Goal: Information Seeking & Learning: Get advice/opinions

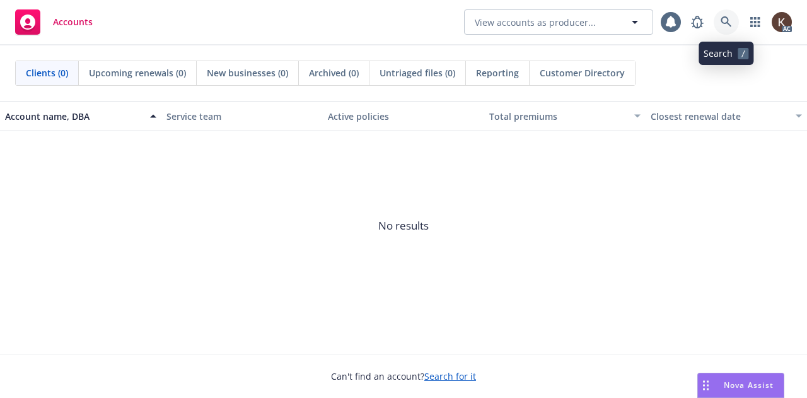
click at [731, 25] on icon at bounding box center [726, 21] width 11 height 11
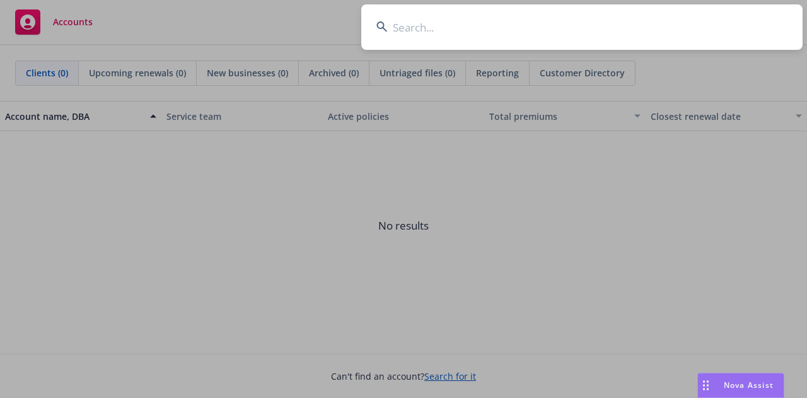
click at [521, 30] on input at bounding box center [582, 26] width 442 height 45
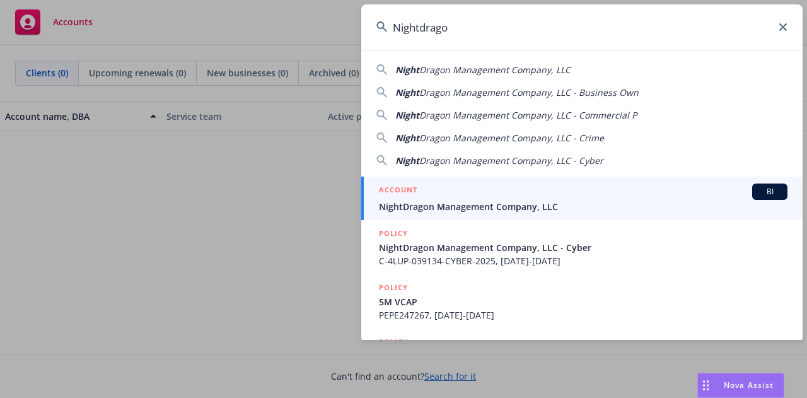
type input "Nightdrago"
click at [428, 203] on span "NightDragon Management Company, LLC" at bounding box center [583, 206] width 409 height 13
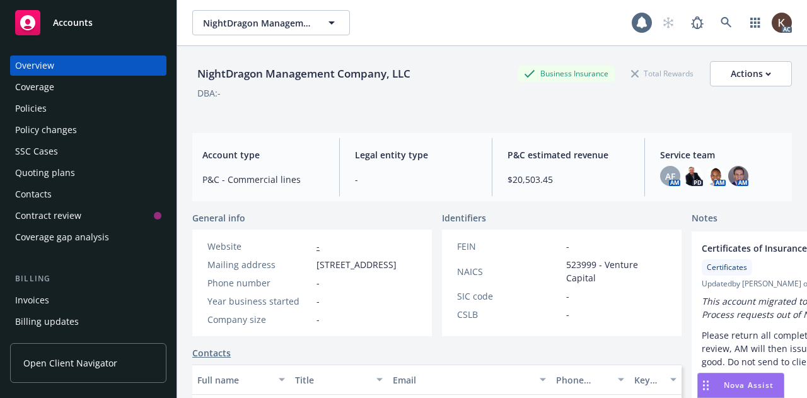
click at [72, 109] on div "Policies" at bounding box center [88, 108] width 146 height 20
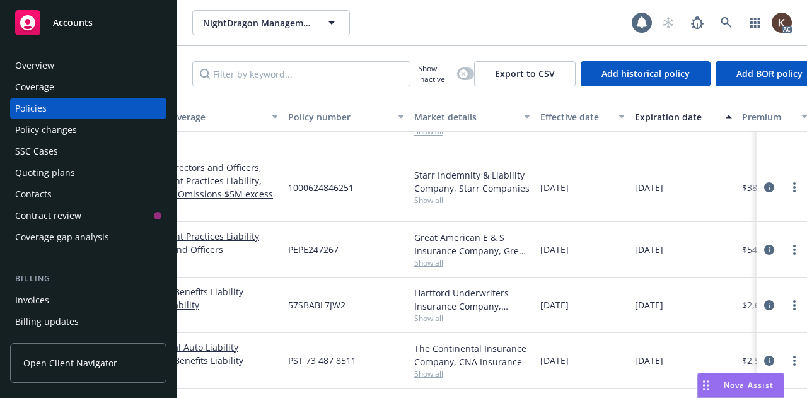
scroll to position [156, 0]
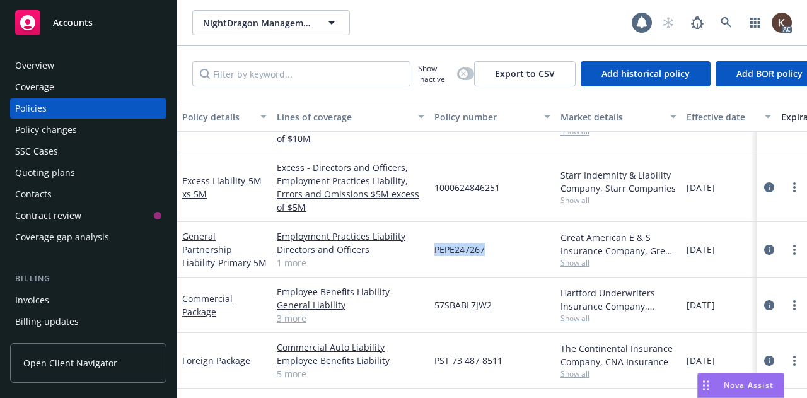
drag, startPoint x: 431, startPoint y: 247, endPoint x: 496, endPoint y: 248, distance: 65.0
click at [496, 248] on div "PEPE247267" at bounding box center [493, 250] width 126 height 56
copy span "PEPE247267"
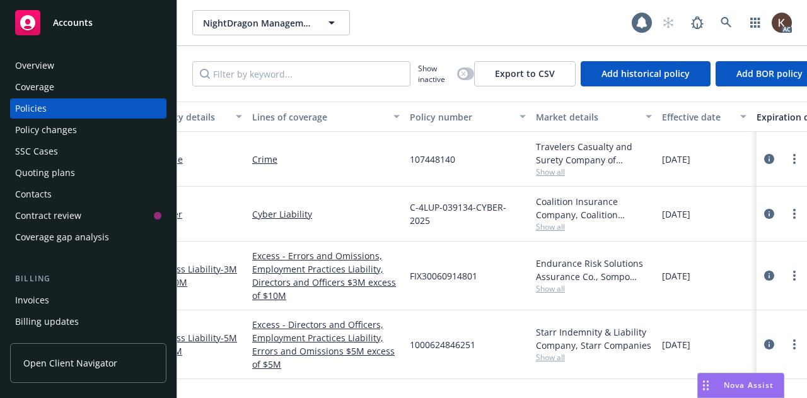
scroll to position [0, 0]
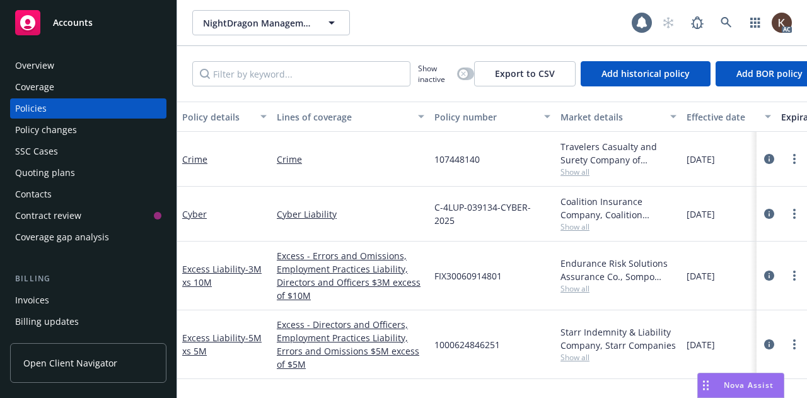
click at [492, 253] on div "FIX30060914801" at bounding box center [493, 276] width 126 height 69
click at [462, 78] on div "button" at bounding box center [463, 73] width 9 height 9
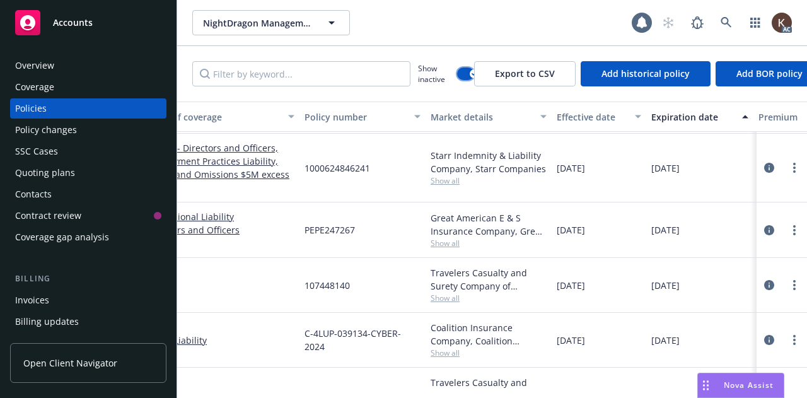
scroll to position [471, 0]
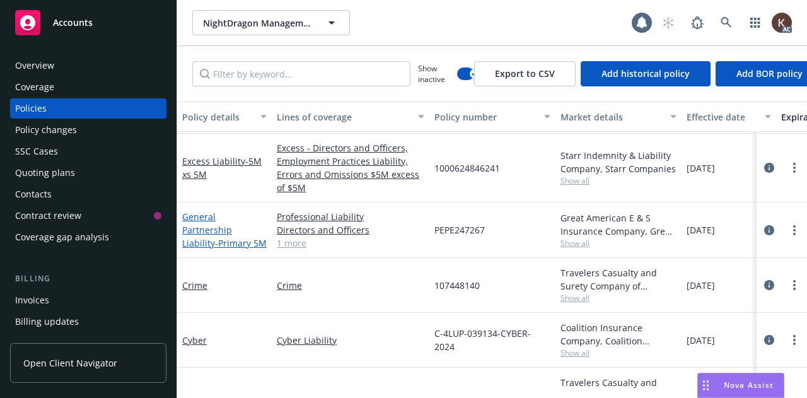
click at [230, 237] on span "- Primary 5M" at bounding box center [241, 243] width 52 height 12
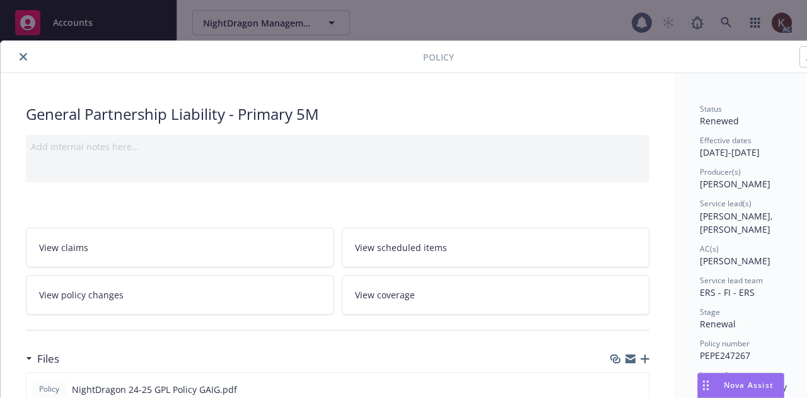
click at [20, 60] on button "close" at bounding box center [23, 56] width 15 height 15
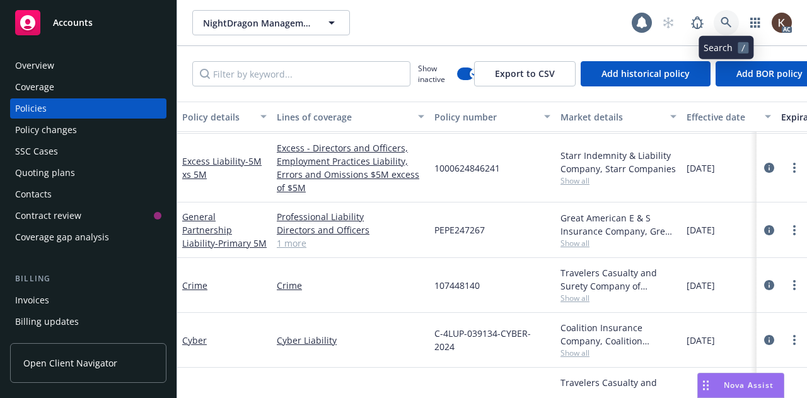
click at [725, 24] on icon at bounding box center [726, 22] width 11 height 11
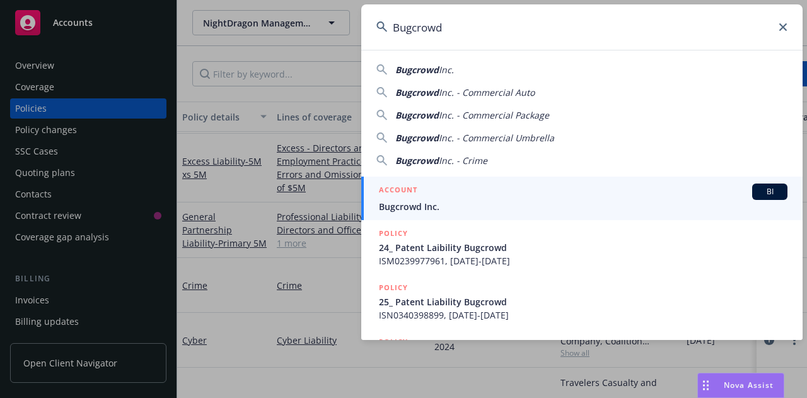
type input "Bugcrowd"
click at [566, 184] on div "ACCOUNT BI" at bounding box center [583, 192] width 409 height 16
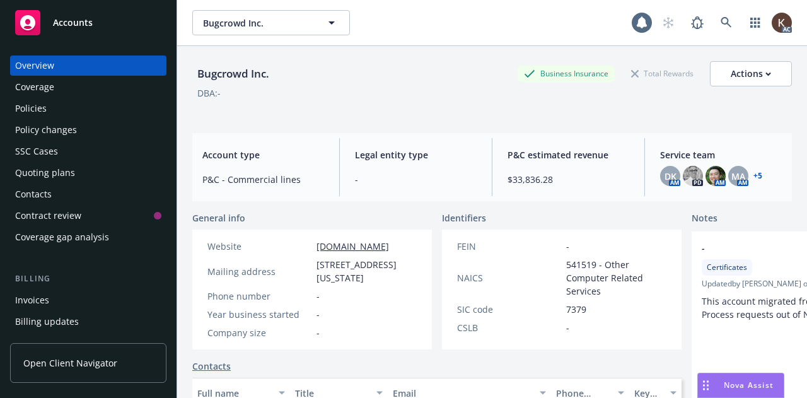
click at [61, 107] on div "Policies" at bounding box center [88, 108] width 146 height 20
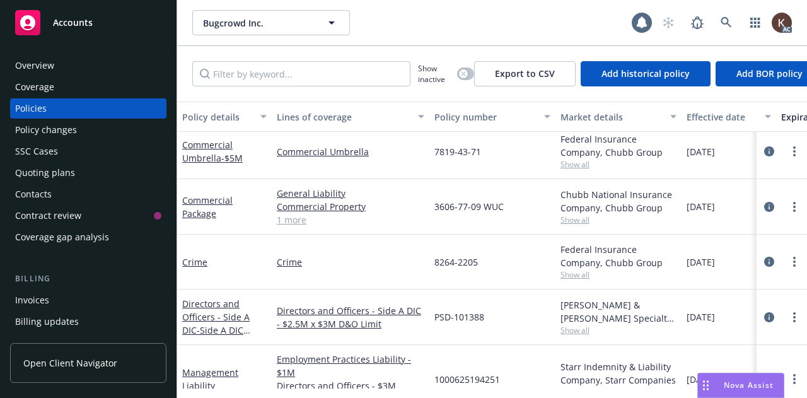
scroll to position [280, 0]
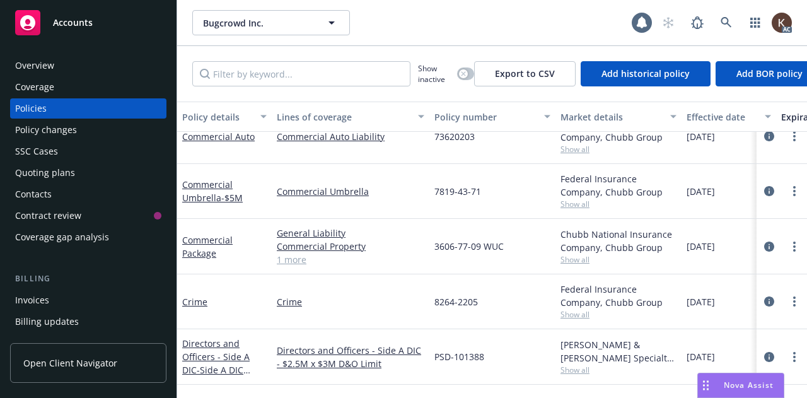
click at [296, 259] on link "1 more" at bounding box center [351, 259] width 148 height 13
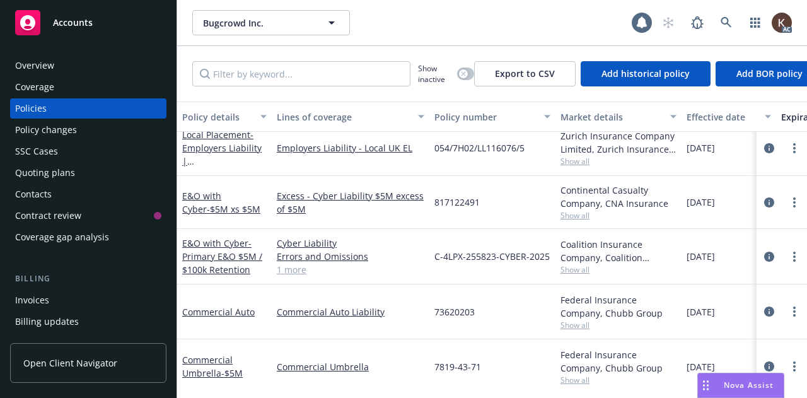
scroll to position [1, 0]
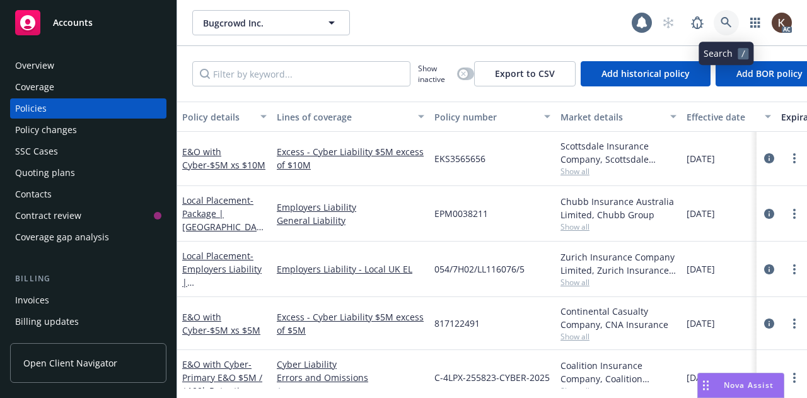
click at [720, 14] on link at bounding box center [726, 22] width 25 height 25
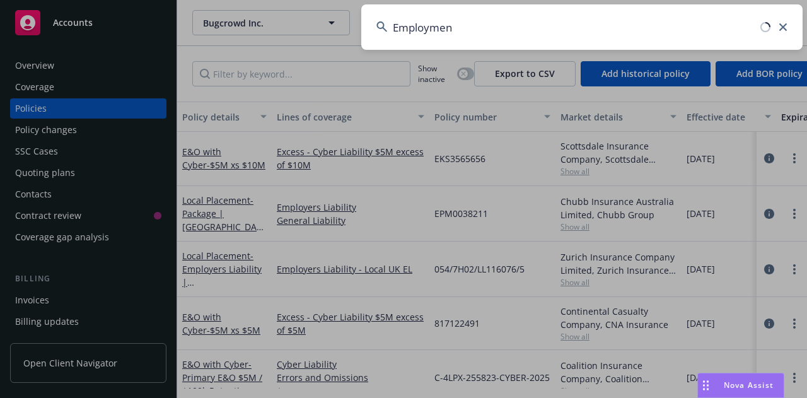
type input "Employment"
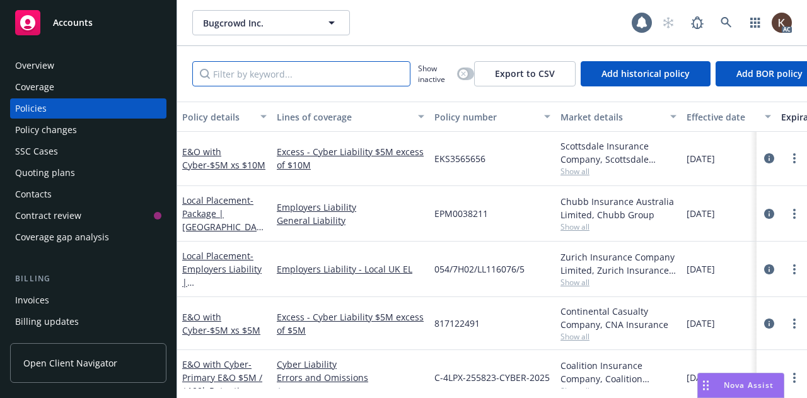
click at [278, 66] on input "Filter by keyword..." at bounding box center [301, 73] width 218 height 25
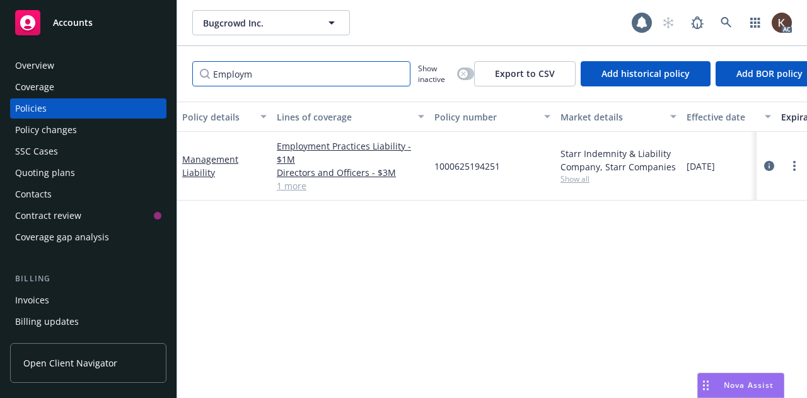
type input "Employm"
click at [295, 187] on link "1 more" at bounding box center [351, 185] width 148 height 13
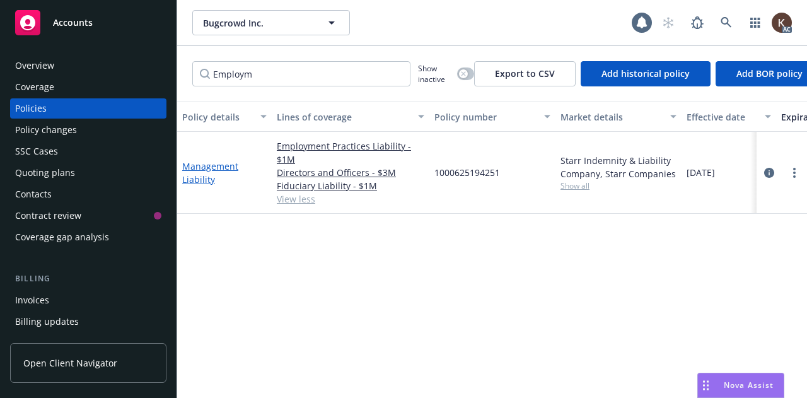
click at [216, 166] on link "Management Liability" at bounding box center [210, 172] width 56 height 25
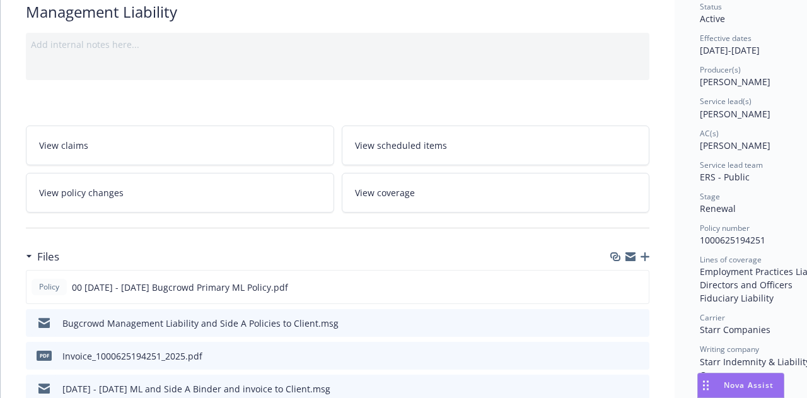
scroll to position [132, 0]
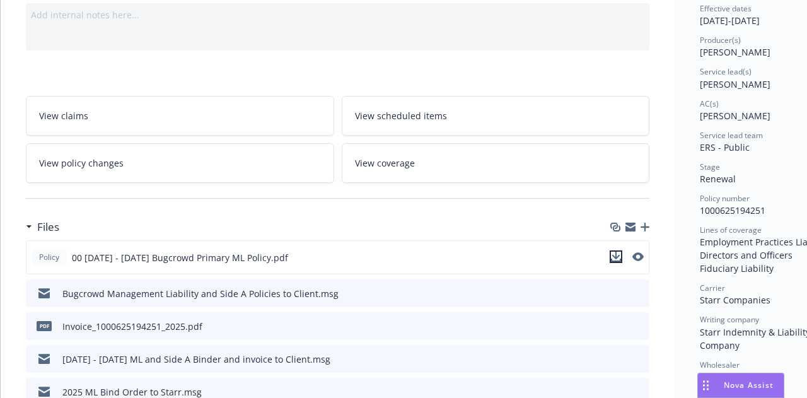
click at [619, 255] on icon "download file" at bounding box center [616, 257] width 10 height 10
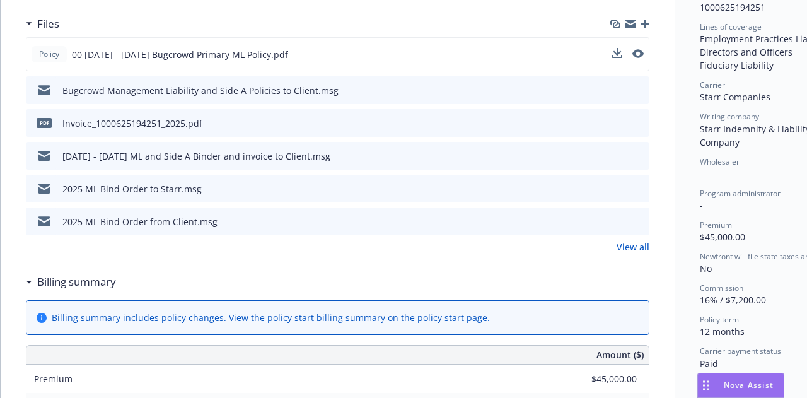
scroll to position [333, 0]
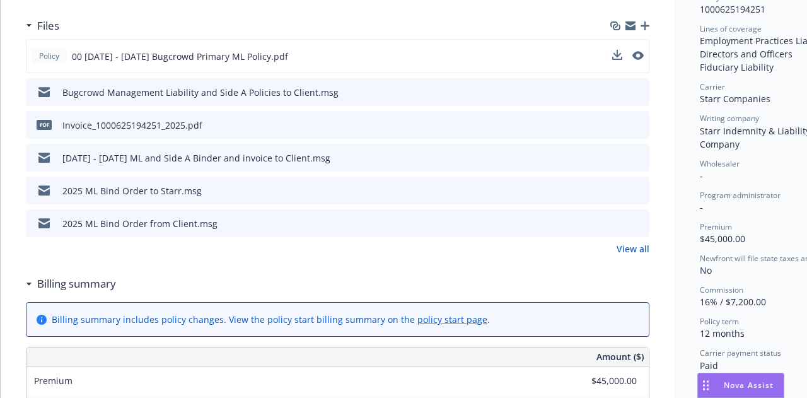
click at [618, 155] on icon "download file" at bounding box center [617, 156] width 8 height 8
click at [613, 52] on icon "download file" at bounding box center [616, 55] width 10 height 10
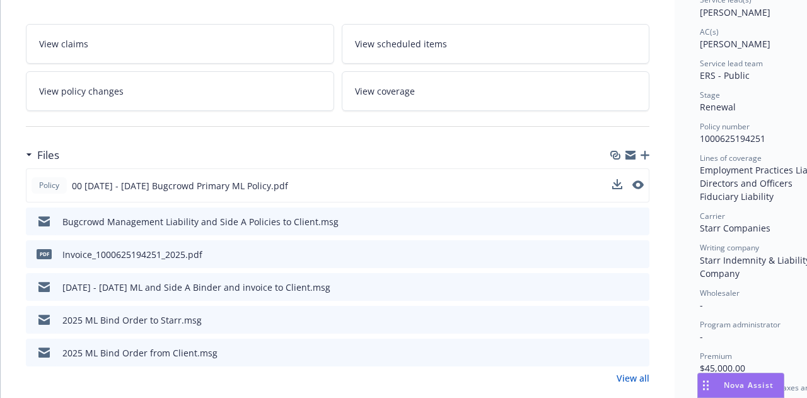
scroll to position [203, 0]
click at [734, 384] on span "Nova Assist" at bounding box center [749, 385] width 50 height 11
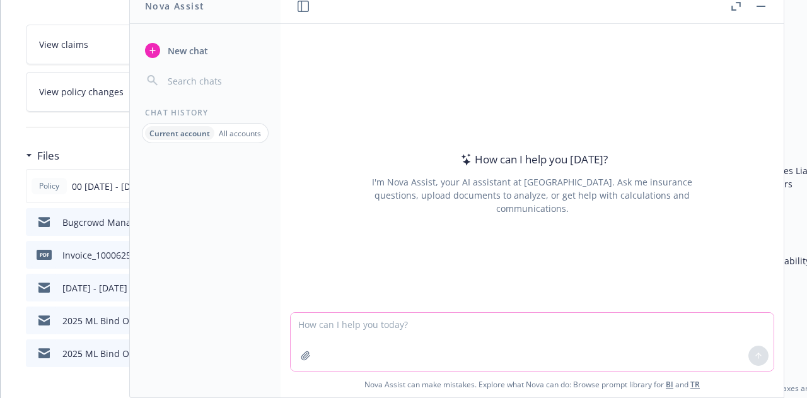
click at [302, 361] on button "button" at bounding box center [306, 356] width 20 height 20
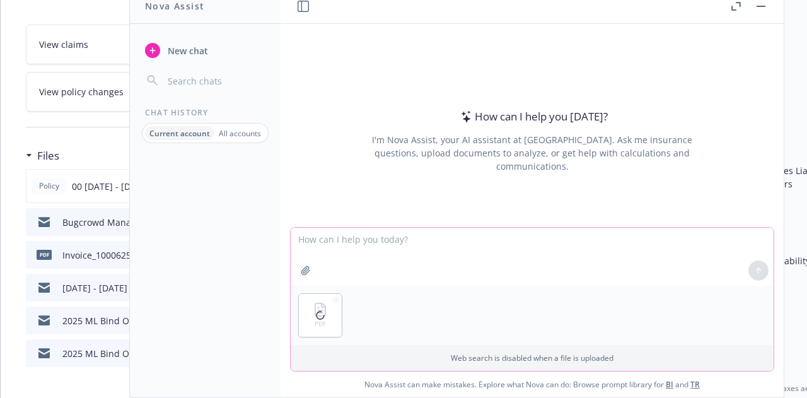
click at [342, 267] on textarea at bounding box center [532, 257] width 483 height 58
type textarea "w"
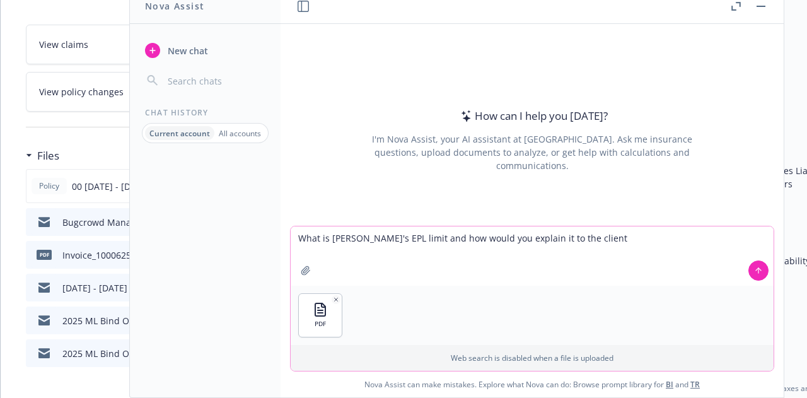
type textarea "What is Bugcrowd's EPL limit and how would you explain it to the client?"
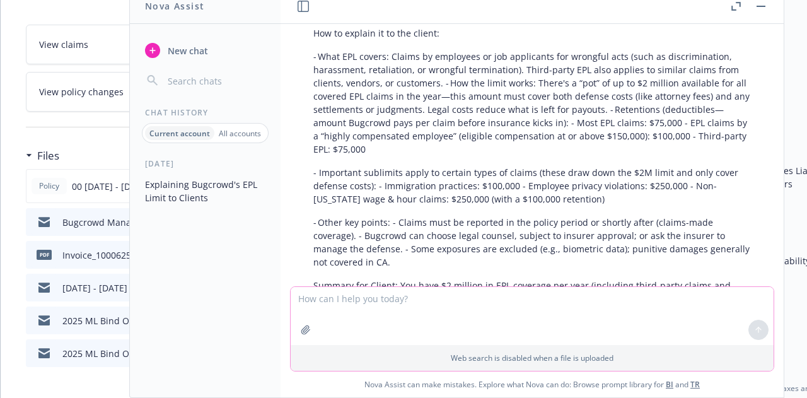
scroll to position [42, 0]
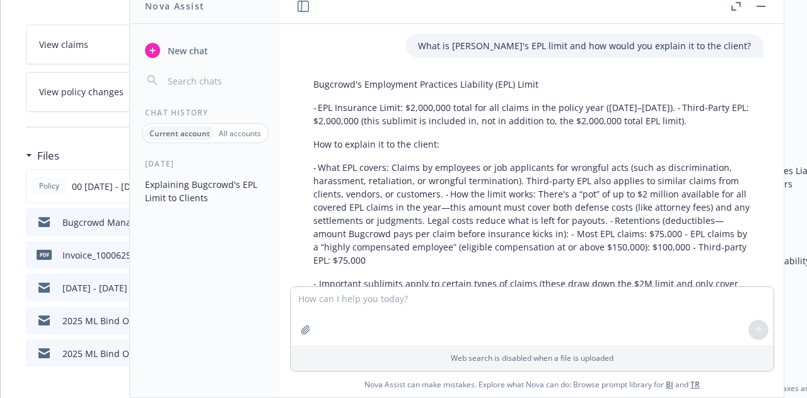
click at [758, 1] on button "button" at bounding box center [761, 6] width 15 height 15
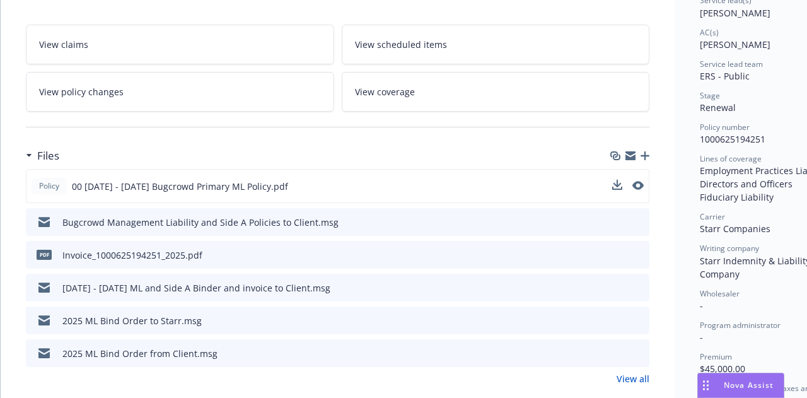
scroll to position [0, 0]
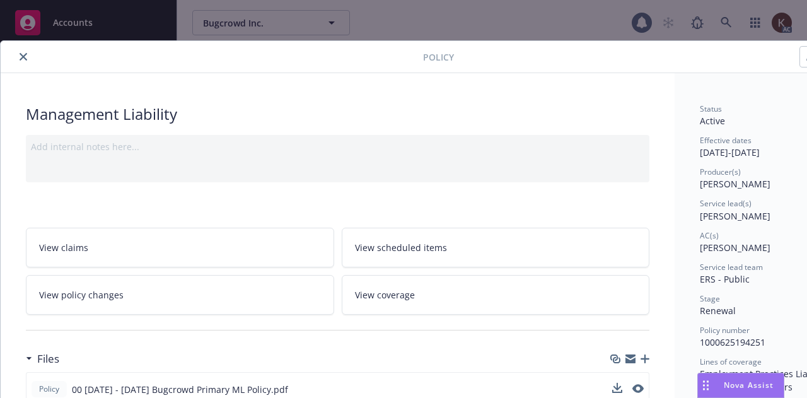
click at [20, 65] on div "Policy" at bounding box center [434, 57] width 866 height 32
click at [20, 57] on icon "close" at bounding box center [24, 57] width 8 height 8
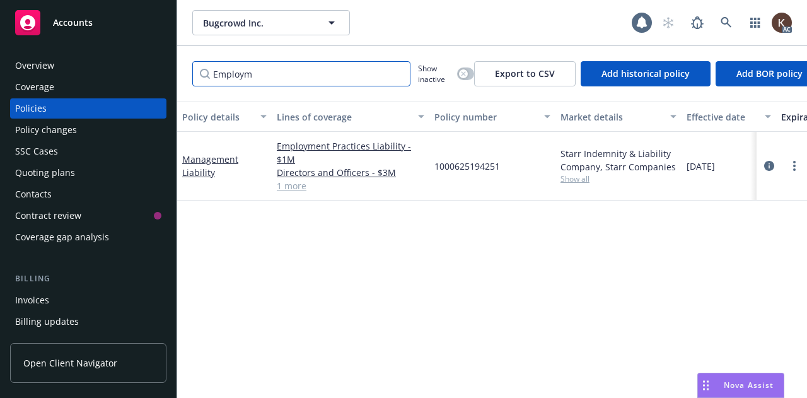
click at [278, 75] on input "Employm" at bounding box center [301, 73] width 218 height 25
type input "E"
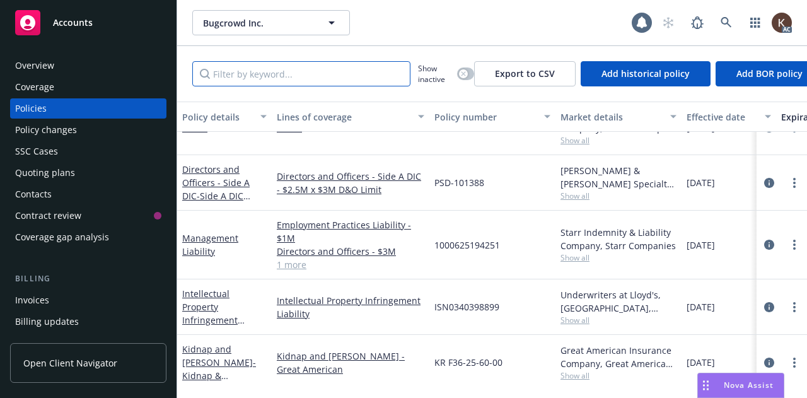
scroll to position [450, 0]
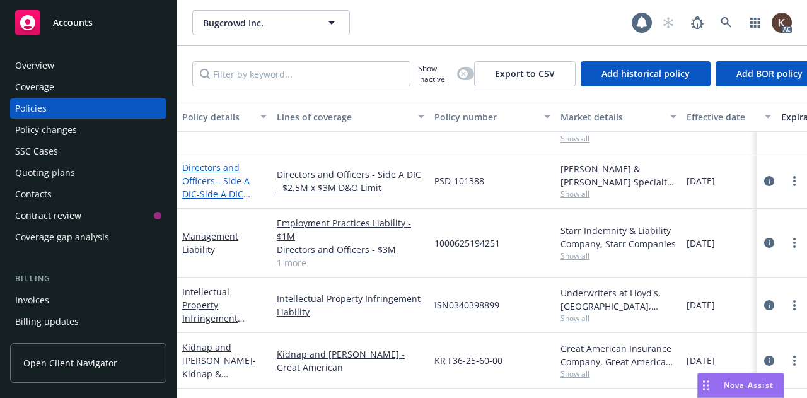
click at [198, 173] on link "Directors and Officers - Side A DIC - Side A DIC $2.5Mx$3M D&O Limit" at bounding box center [217, 193] width 71 height 65
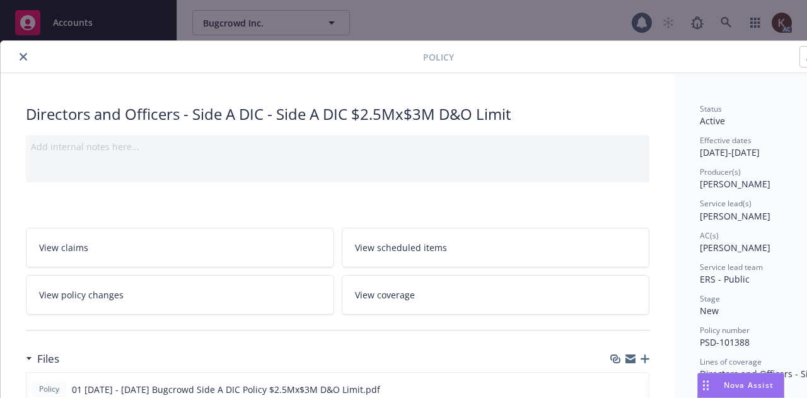
scroll to position [115, 0]
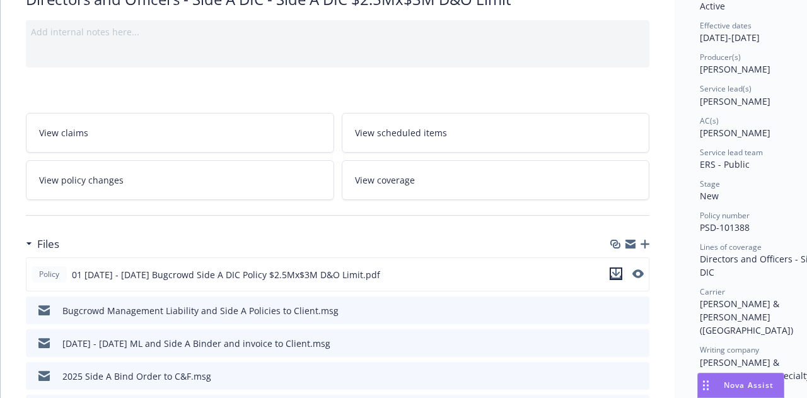
click at [618, 274] on icon "download file" at bounding box center [616, 274] width 10 height 10
click at [724, 385] on span "Nova Assist" at bounding box center [749, 385] width 50 height 11
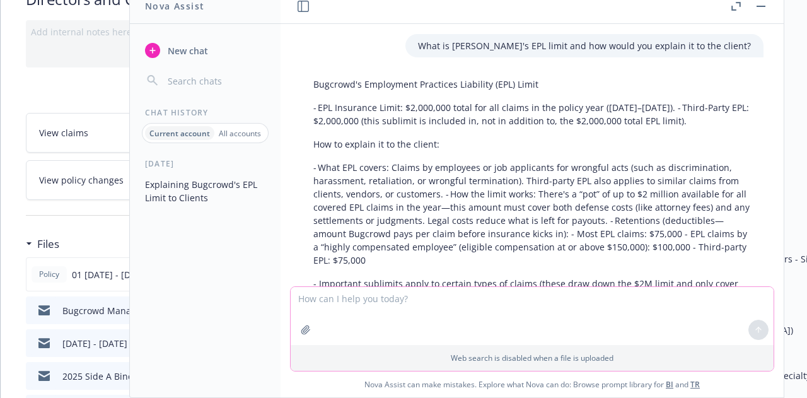
click at [469, 313] on textarea at bounding box center [532, 316] width 483 height 58
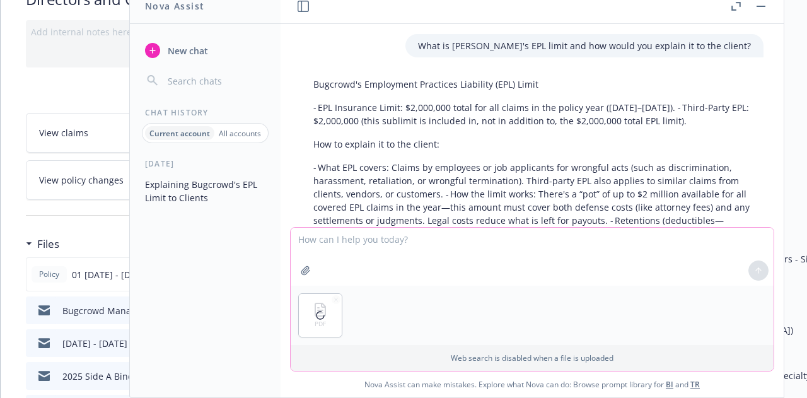
click at [366, 235] on textarea at bounding box center [532, 257] width 483 height 58
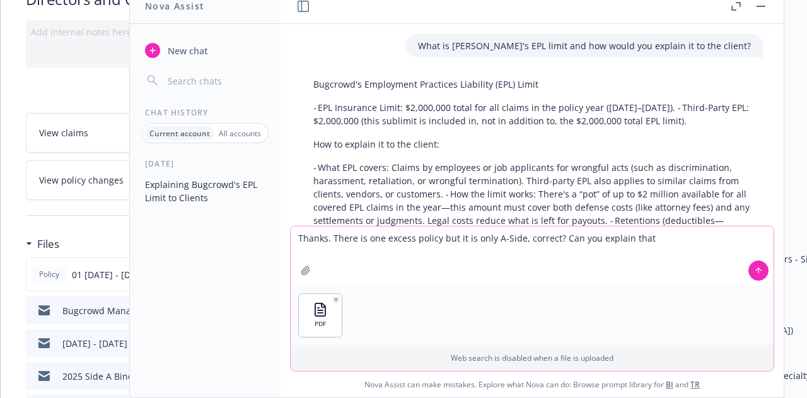
type textarea "Thanks. There is one excess policy but it is only A-Side, correct? Can you expl…"
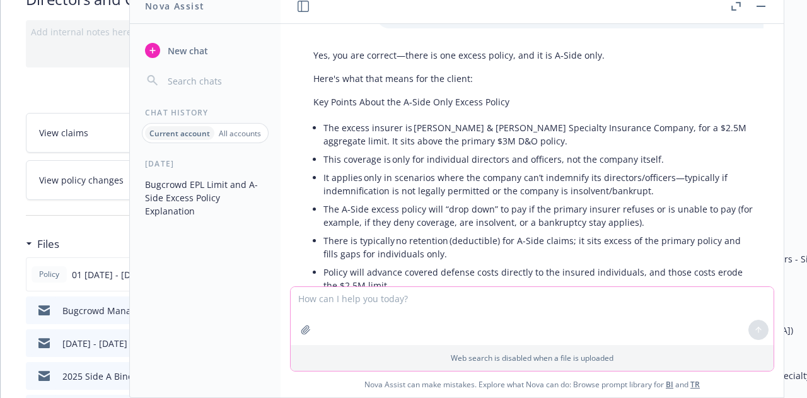
scroll to position [598, 0]
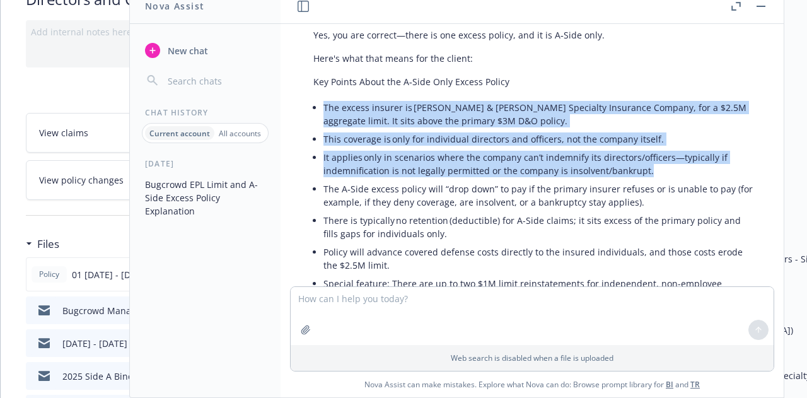
drag, startPoint x: 648, startPoint y: 170, endPoint x: 323, endPoint y: 103, distance: 331.7
click at [324, 103] on ul "The excess insurer is Crum & Forster Specialty Insurance Company, for a $2.5M a…" at bounding box center [540, 202] width 433 height 208
copy ul "The excess insurer is Crum & Forster Specialty Insurance Company, for a $2.5M a…"
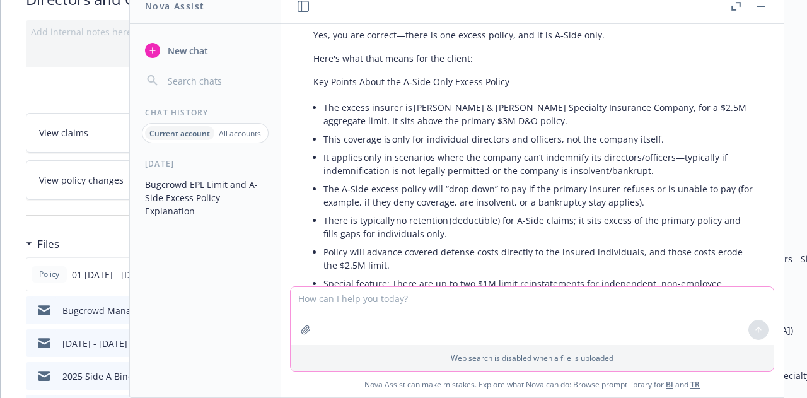
click at [409, 309] on textarea at bounding box center [532, 316] width 483 height 58
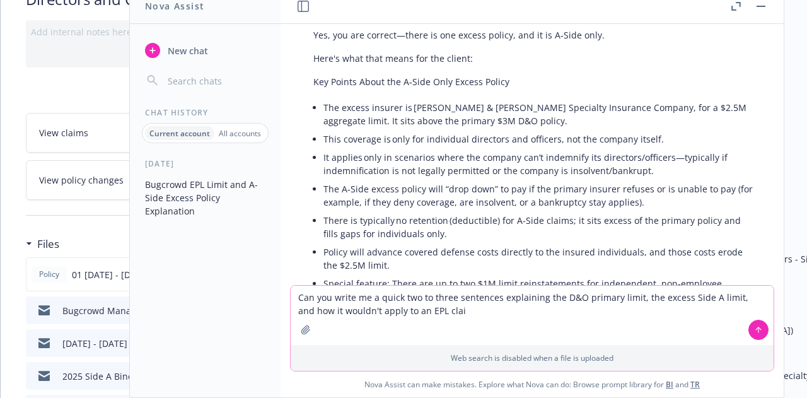
type textarea "Can you write me a quick two to three sentences explaining the D&O primary limi…"
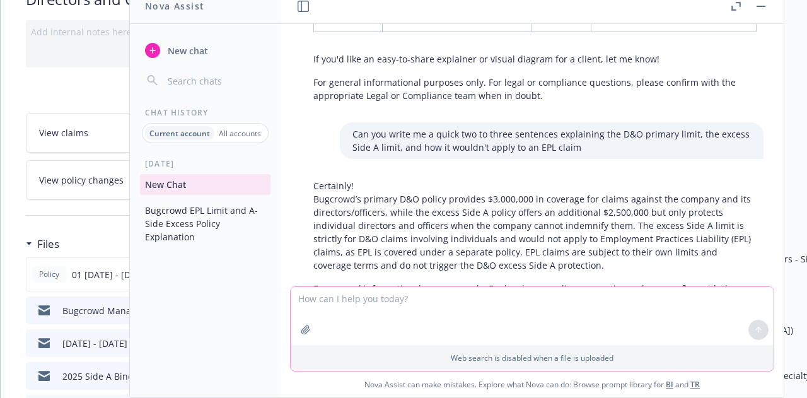
scroll to position [1146, 0]
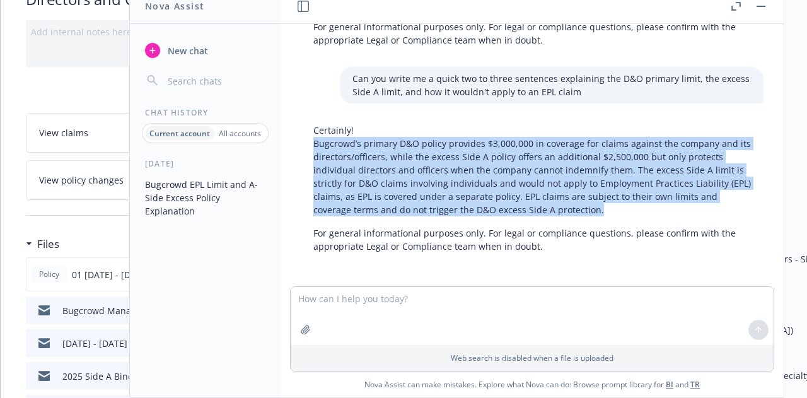
drag, startPoint x: 596, startPoint y: 213, endPoint x: 287, endPoint y: 147, distance: 316.0
click at [287, 147] on div "pdf 00 2025 - 2026 Bugcrowd Primary ML Policy (2).pdf What is Bugcrowd's EPL li…" at bounding box center [532, 155] width 503 height 262
copy p "Bugcrowd’s primary D&O policy provides $3,000,000 in coverage for claims agains…"
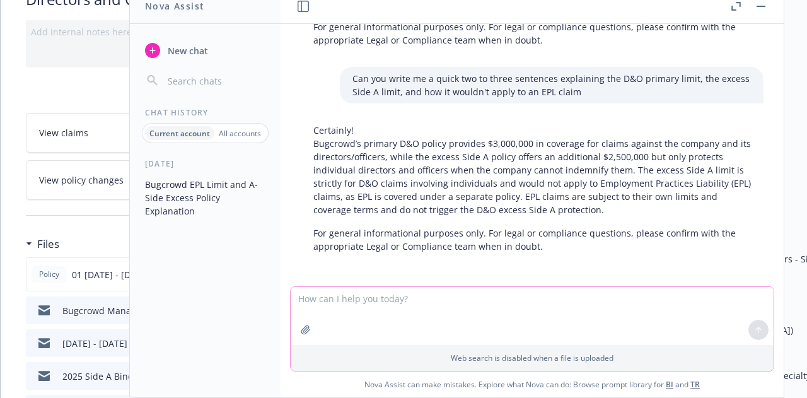
click at [431, 339] on textarea at bounding box center [532, 316] width 483 height 58
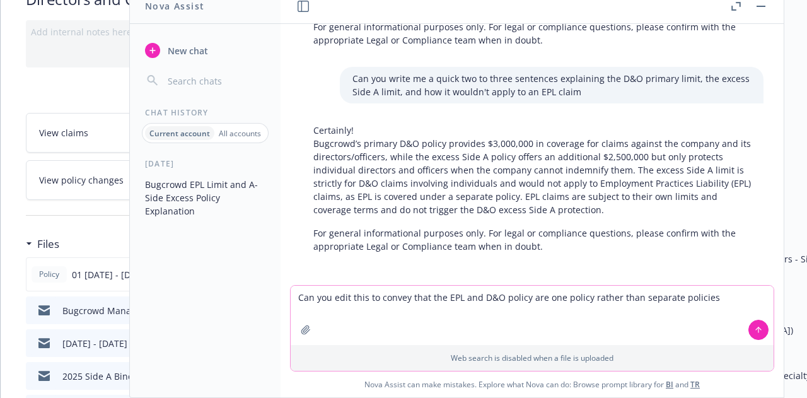
type textarea "Can you edit this to convey that the EPL and D&O policy are one policy rather t…"
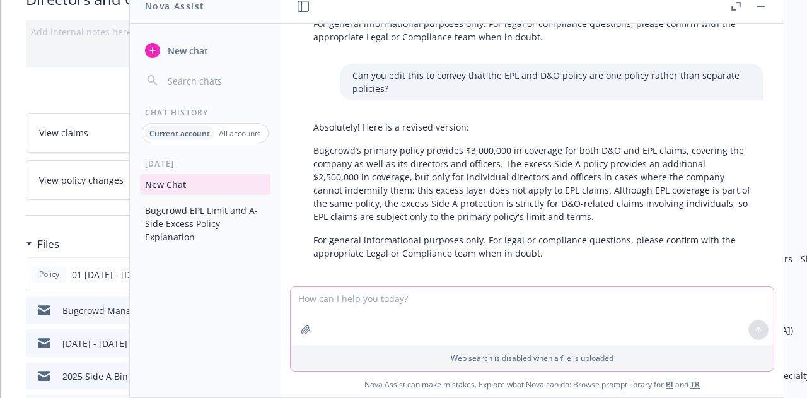
scroll to position [1361, 0]
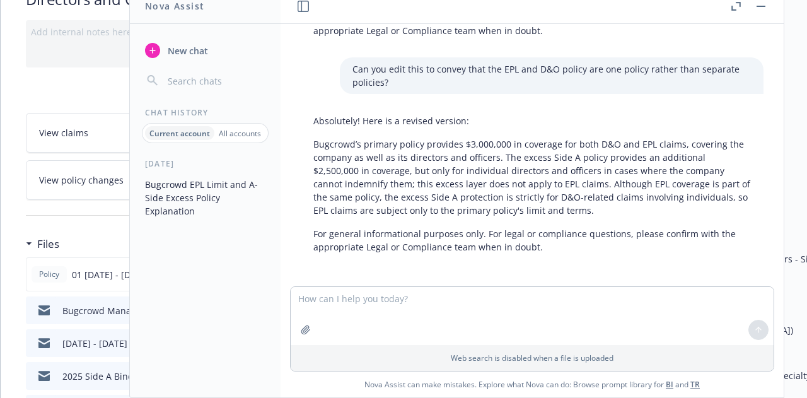
click at [764, 1] on button "button" at bounding box center [761, 6] width 15 height 15
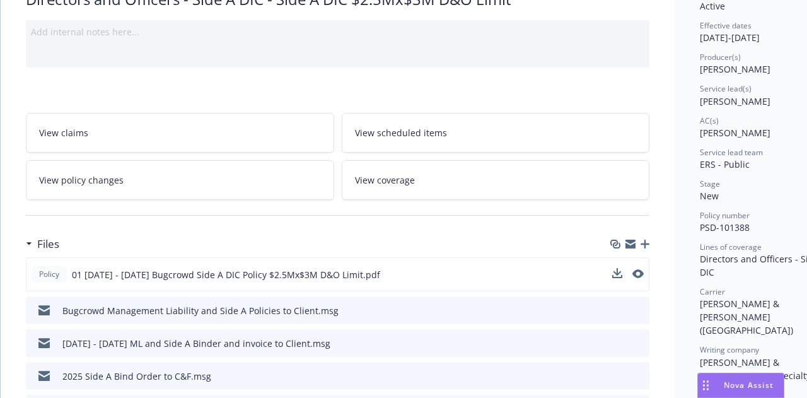
scroll to position [0, 0]
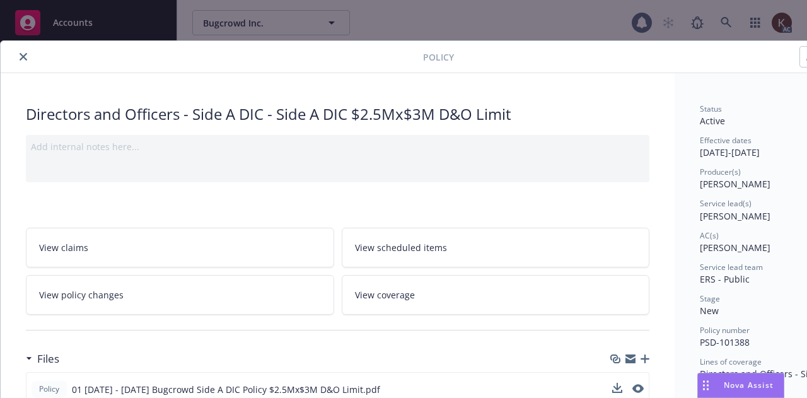
click at [28, 53] on button "close" at bounding box center [23, 56] width 15 height 15
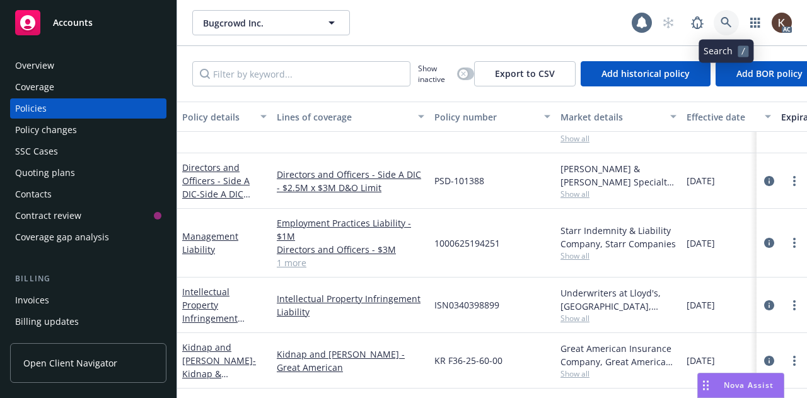
click at [724, 25] on icon at bounding box center [726, 22] width 11 height 11
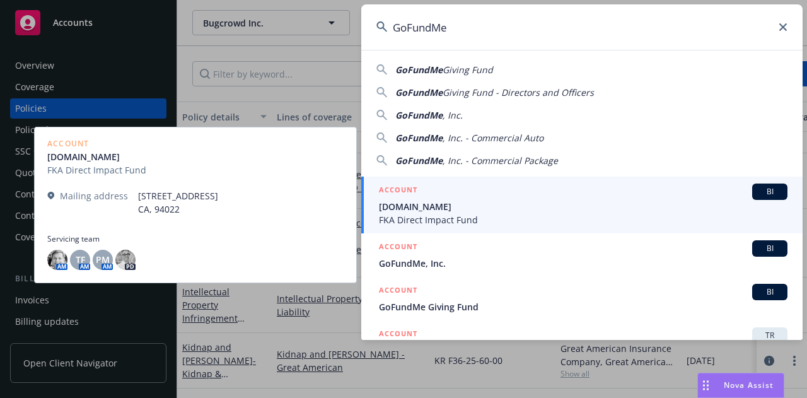
type input "GoFundMe"
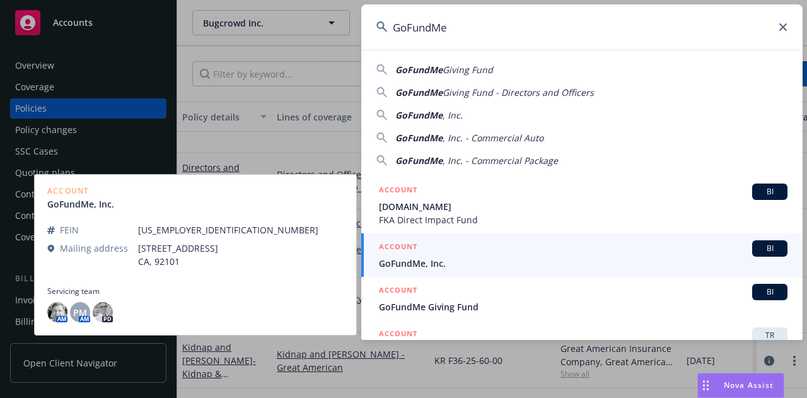
click at [599, 259] on span "GoFundMe, Inc." at bounding box center [583, 263] width 409 height 13
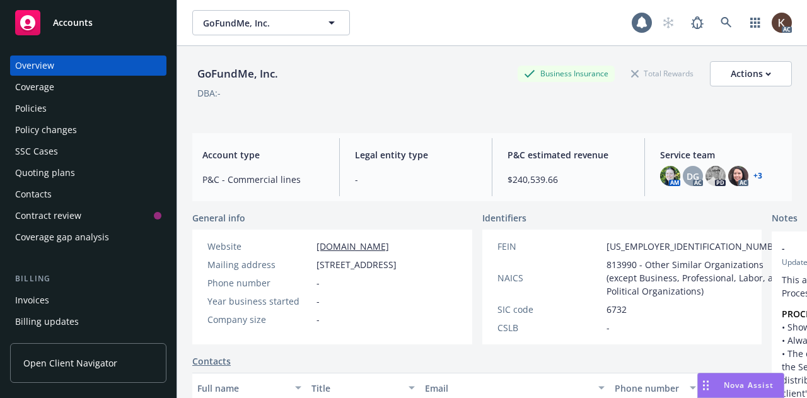
click at [66, 118] on div "Policies" at bounding box center [88, 108] width 146 height 20
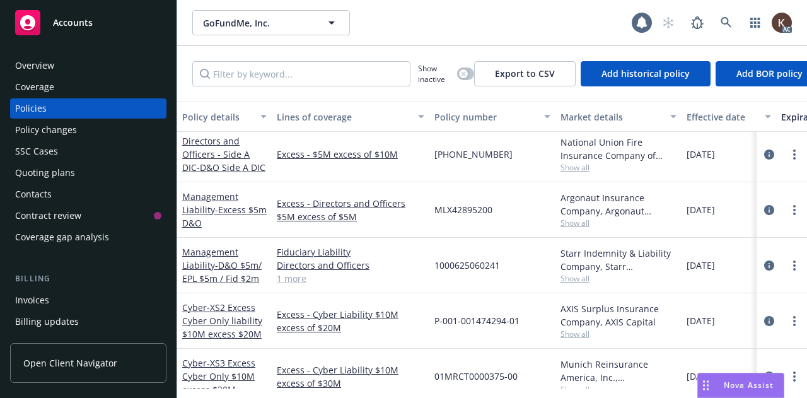
scroll to position [66, 0]
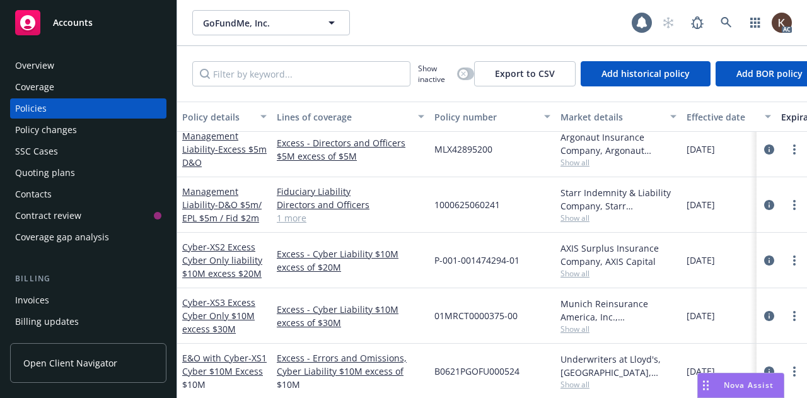
click at [295, 223] on link "1 more" at bounding box center [351, 217] width 148 height 13
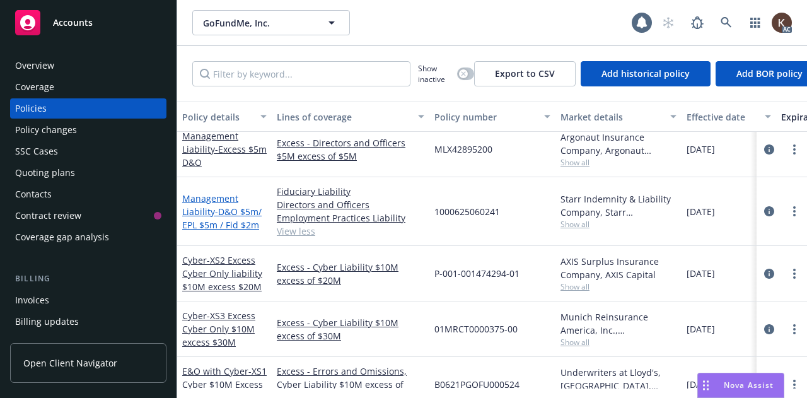
click at [214, 214] on span "- D&O $5m/ EPL $5m / Fid $2m" at bounding box center [221, 218] width 79 height 25
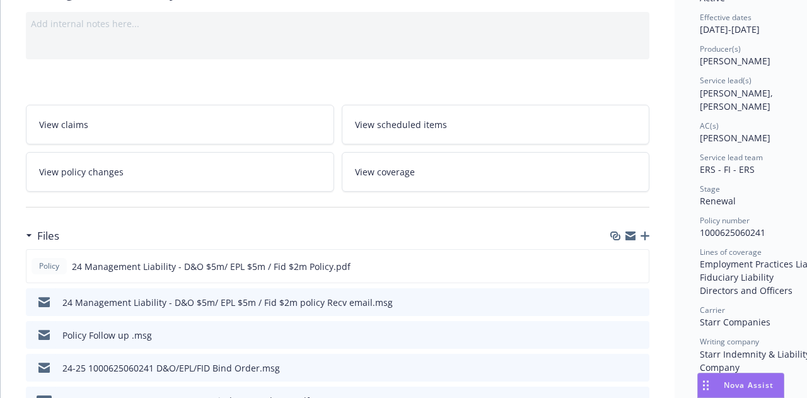
scroll to position [124, 0]
click at [621, 260] on icon "download file" at bounding box center [616, 265] width 10 height 10
click at [733, 383] on span "Nova Assist" at bounding box center [749, 385] width 50 height 11
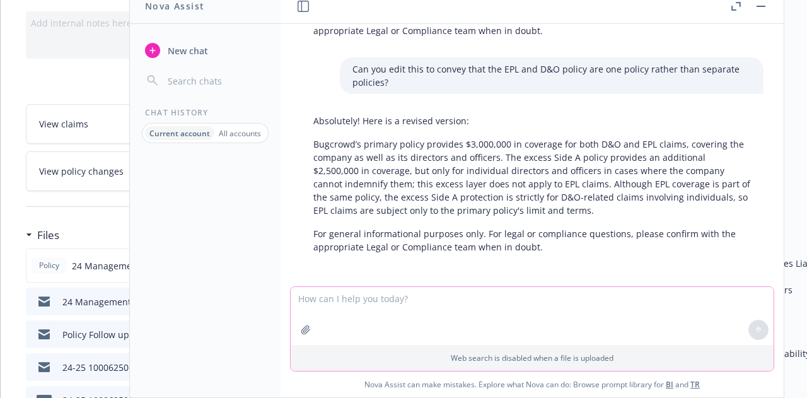
click at [486, 329] on textarea at bounding box center [532, 316] width 483 height 58
type textarea "Will you conduct a coverage review for me under GoFundMe"
click at [188, 50] on span "New chat" at bounding box center [186, 50] width 43 height 13
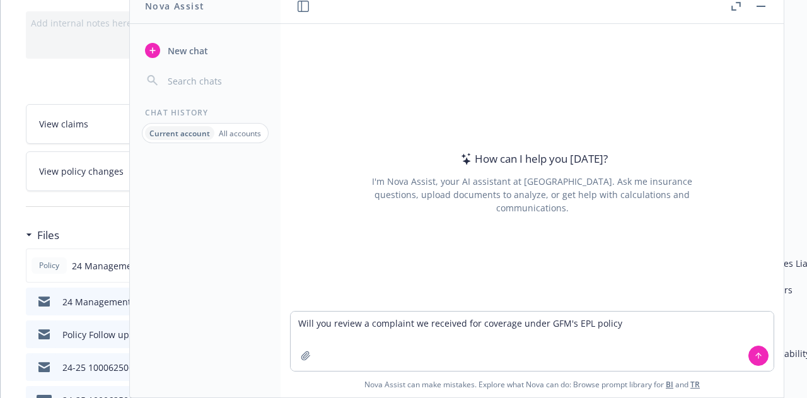
type textarea "Will you review a complaint we received for coverage under GFM's EPL policy?"
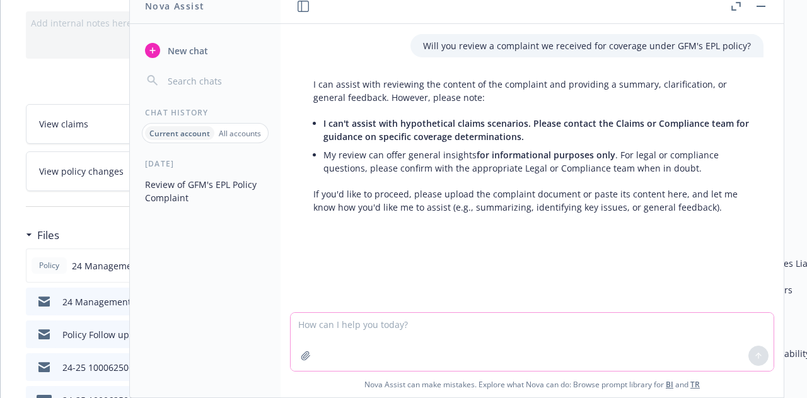
click at [301, 357] on icon "button" at bounding box center [306, 356] width 10 height 10
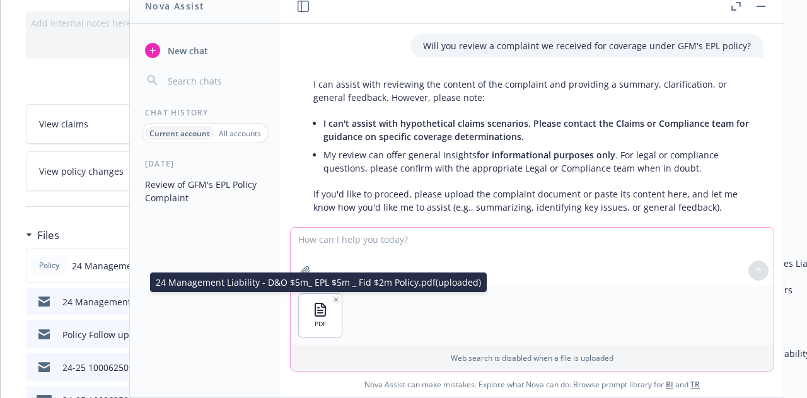
click at [315, 321] on span "PDF" at bounding box center [320, 324] width 11 height 8
click at [324, 314] on div "PDF" at bounding box center [320, 315] width 43 height 43
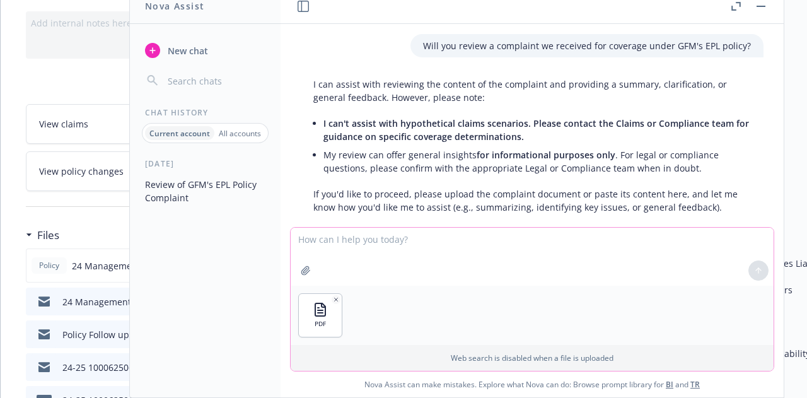
click at [324, 314] on div "PDF" at bounding box center [320, 315] width 43 height 43
click at [419, 320] on div "PDF" at bounding box center [532, 315] width 483 height 59
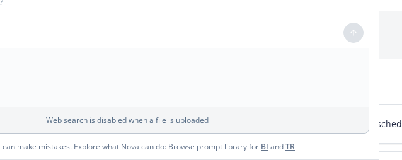
click at [77, 115] on p "Web search is disabled when a file is uploaded" at bounding box center [127, 120] width 468 height 11
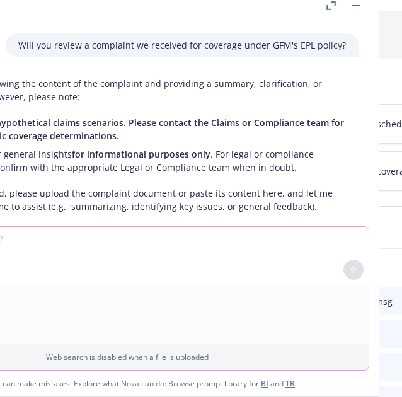
click at [92, 266] on textarea at bounding box center [127, 256] width 483 height 58
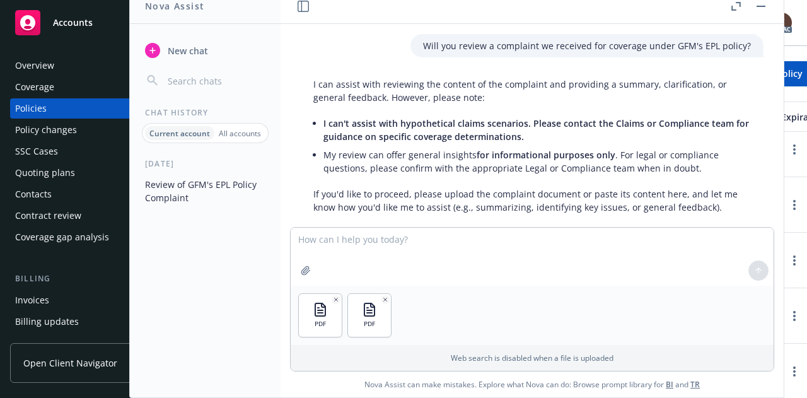
click at [751, 269] on div at bounding box center [759, 270] width 30 height 30
click at [479, 252] on textarea at bounding box center [532, 257] width 483 height 58
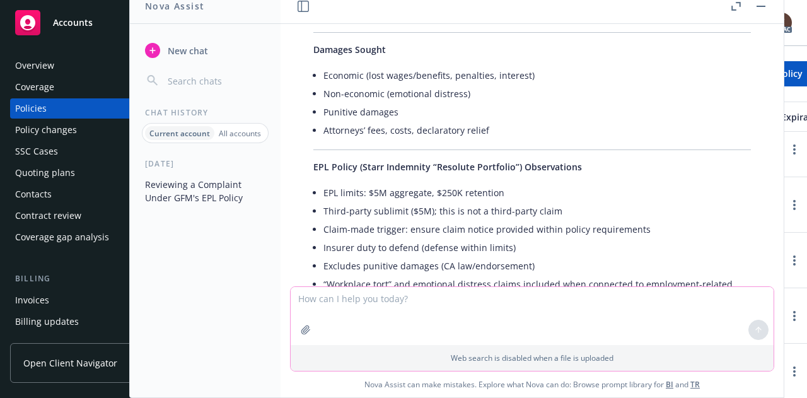
scroll to position [915, 0]
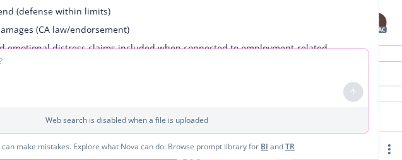
click at [207, 56] on textarea at bounding box center [126, 78] width 483 height 58
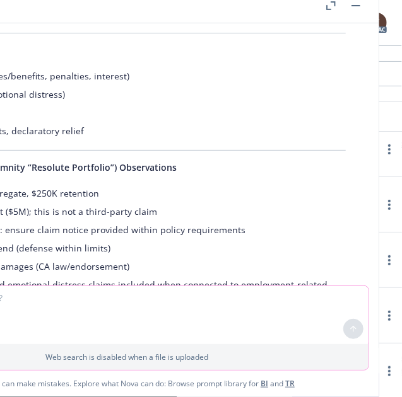
click at [207, 303] on textarea at bounding box center [126, 315] width 483 height 58
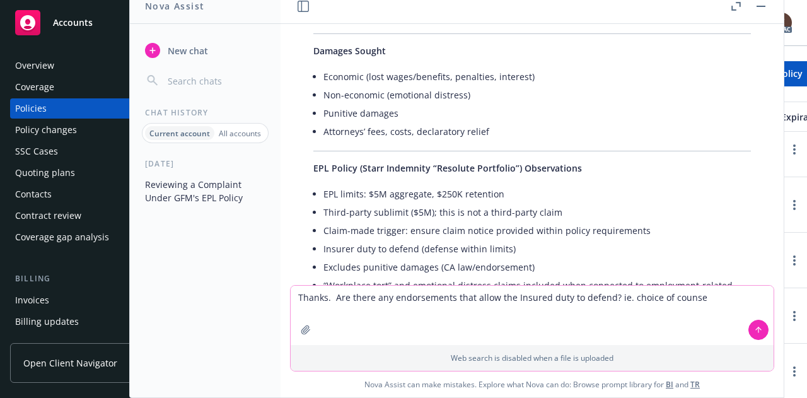
type textarea "Thanks. Are there any endorsements that allow the Insured duty to defend? ie. c…"
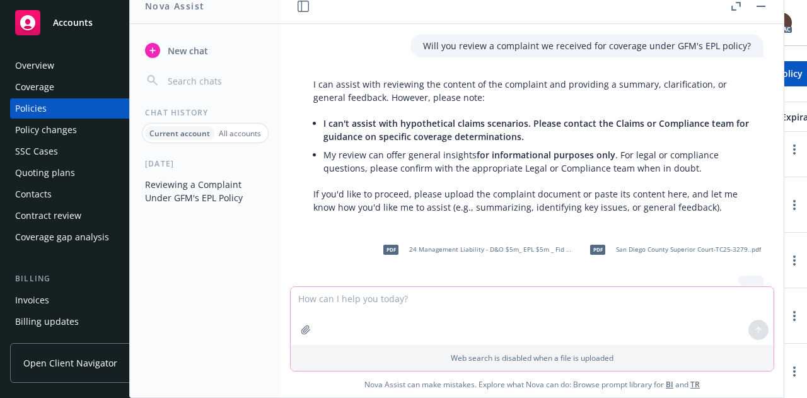
scroll to position [31, 0]
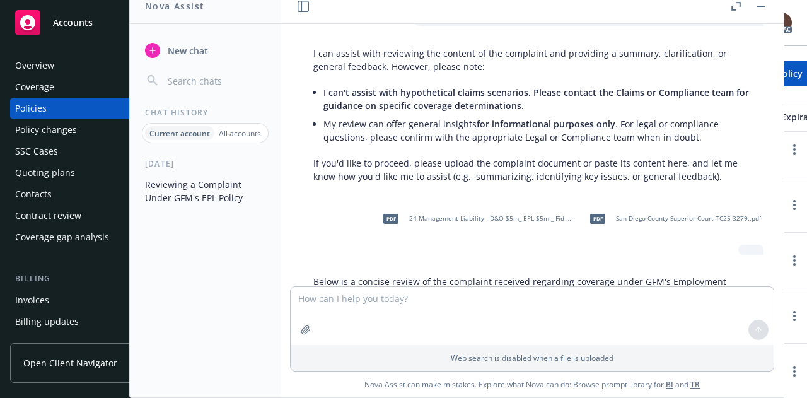
click at [435, 216] on span "24 Management Liability - D&O $5m_ EPL $5m _ Fid $2m Policy.pdf" at bounding box center [491, 218] width 165 height 8
click at [761, 4] on button "button" at bounding box center [761, 6] width 15 height 15
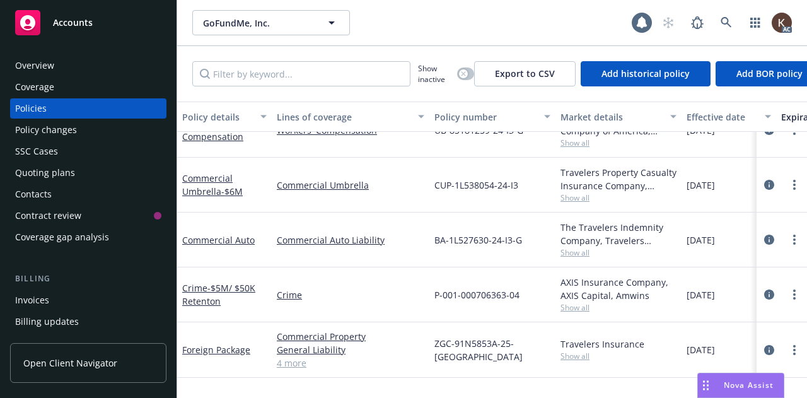
scroll to position [486, 0]
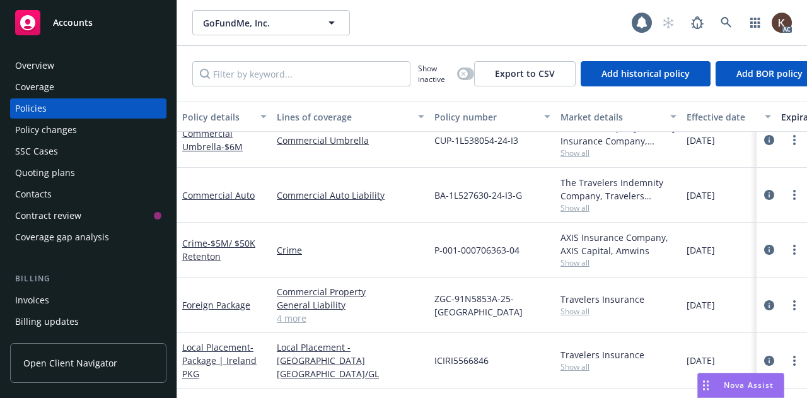
click at [712, 23] on div "AC" at bounding box center [724, 22] width 136 height 25
click at [718, 25] on link at bounding box center [726, 22] width 25 height 25
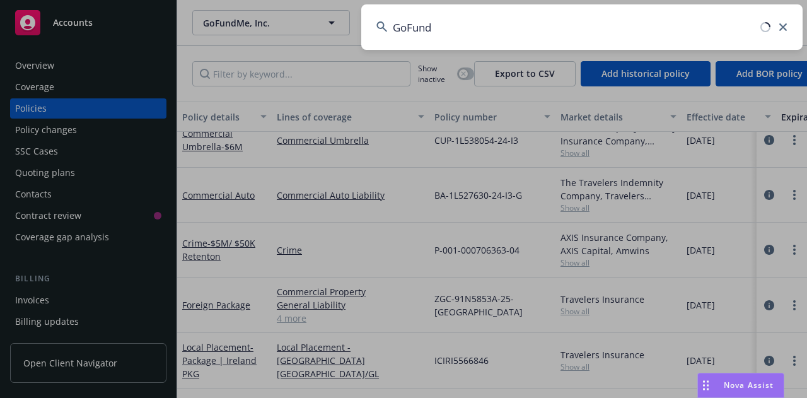
type input "GoFundM"
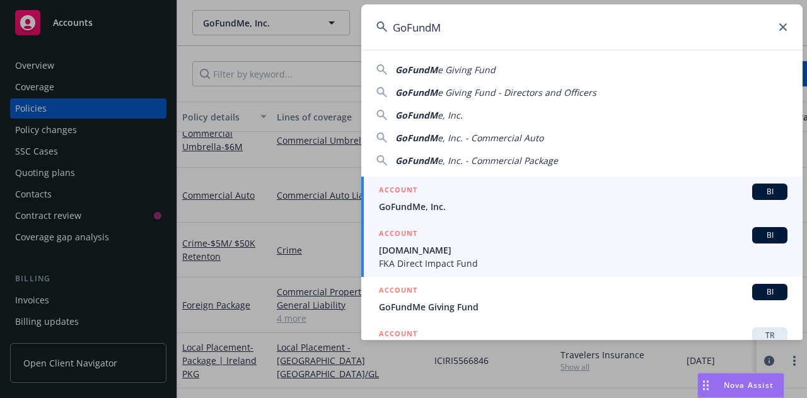
click at [454, 245] on span "GoFundMe.org" at bounding box center [583, 250] width 409 height 13
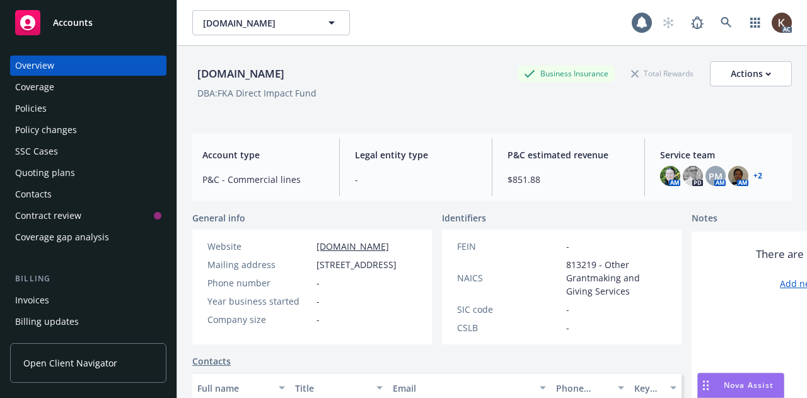
click at [38, 102] on div "Policies" at bounding box center [31, 108] width 32 height 20
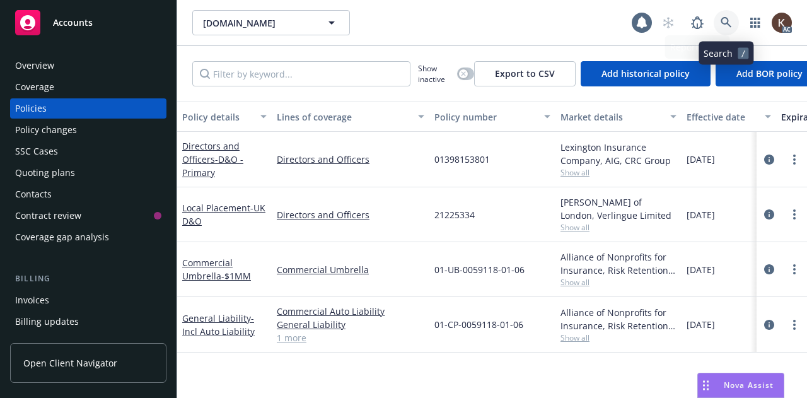
click at [720, 17] on link at bounding box center [726, 22] width 25 height 25
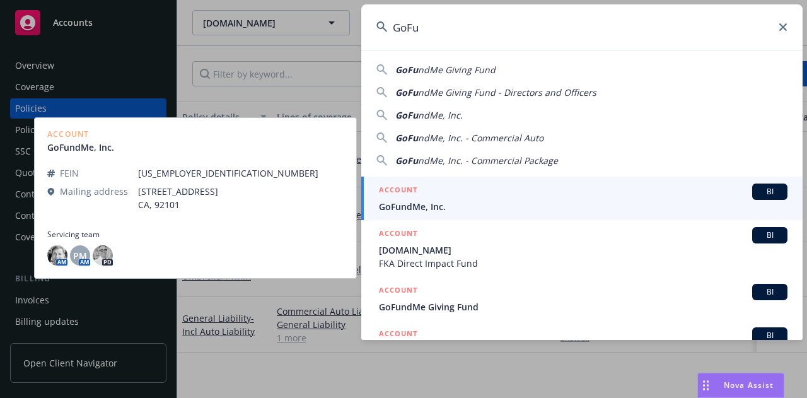
type input "GoFu"
click at [454, 211] on span "GoFundMe, Inc." at bounding box center [583, 206] width 409 height 13
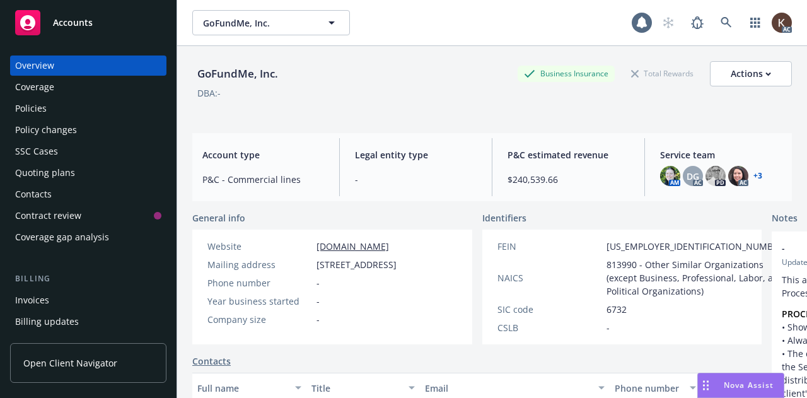
click at [86, 98] on div "Policies" at bounding box center [88, 108] width 146 height 20
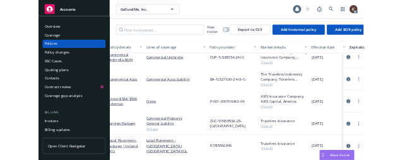
scroll to position [392, 9]
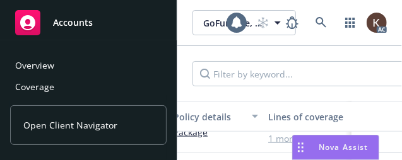
click at [240, 119] on div "Policy details" at bounding box center [208, 116] width 71 height 13
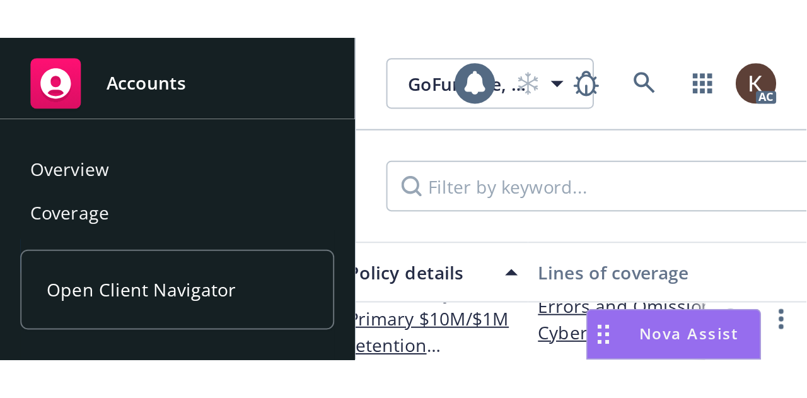
scroll to position [229, 9]
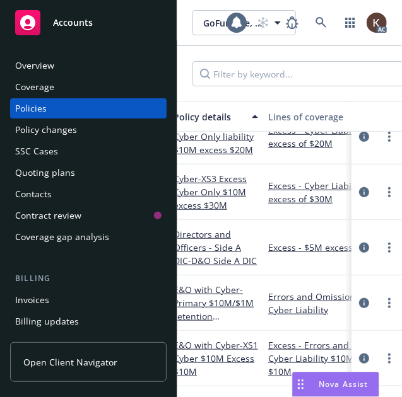
click at [326, 373] on div "Nova Assist" at bounding box center [336, 385] width 86 height 24
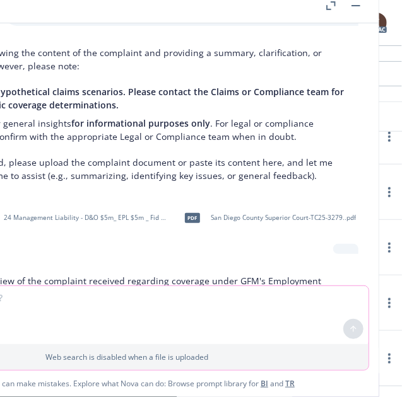
click at [207, 308] on textarea at bounding box center [126, 315] width 483 height 58
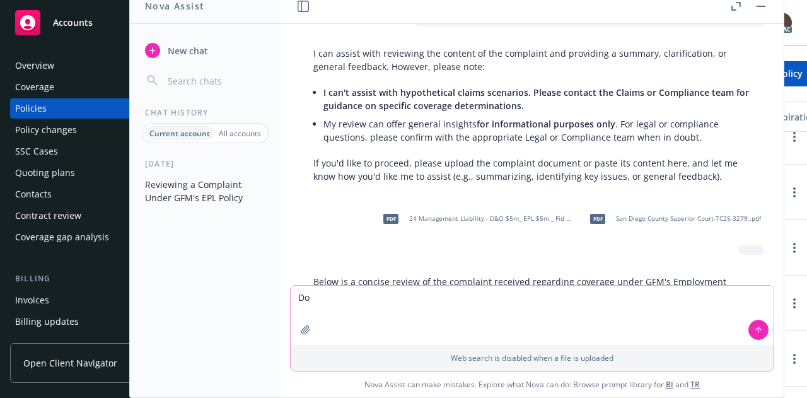
type textarea "D"
type textarea "Would any exclusions apply to any of the allegations?"
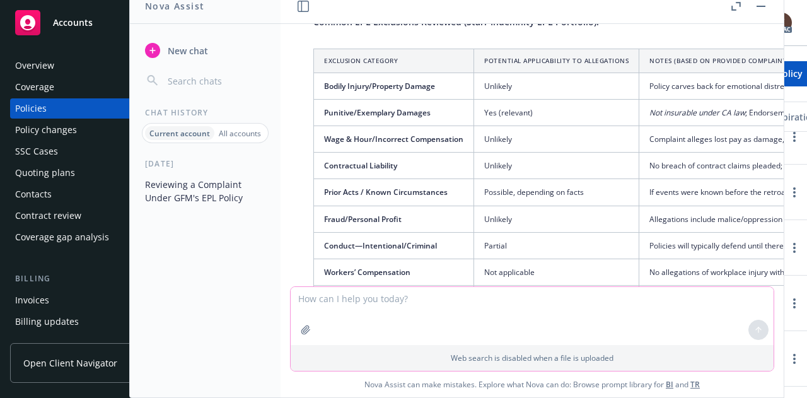
scroll to position [2583, 0]
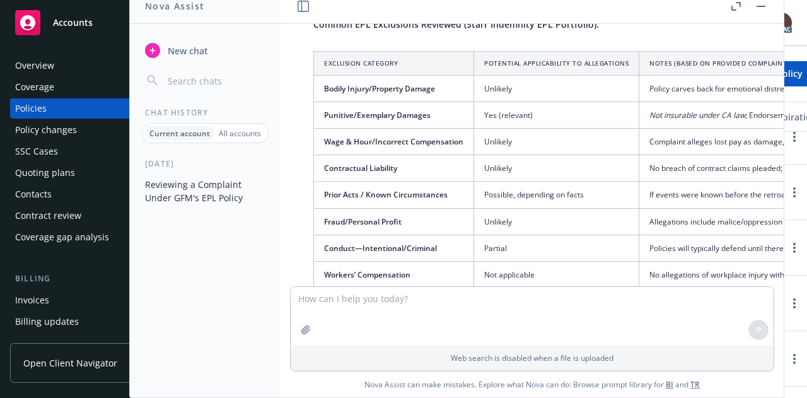
click at [448, 136] on span "Wage & Hour/Incorrect Compensation" at bounding box center [393, 141] width 139 height 11
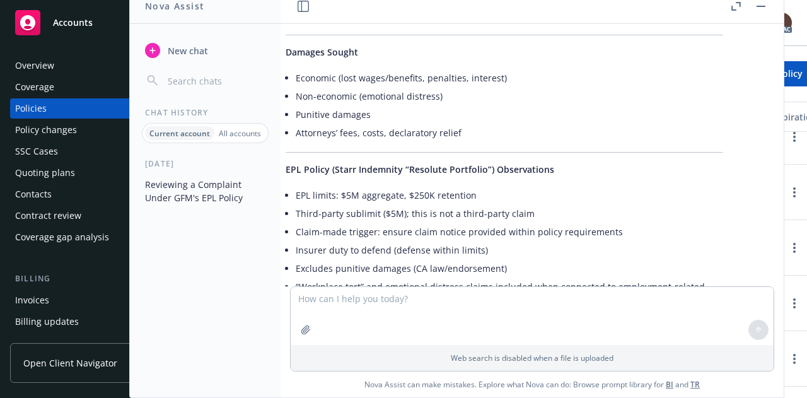
scroll to position [914, 26]
click at [252, 235] on div "Today Reviewing a Complaint Under GFM's EPL Policy" at bounding box center [205, 277] width 151 height 239
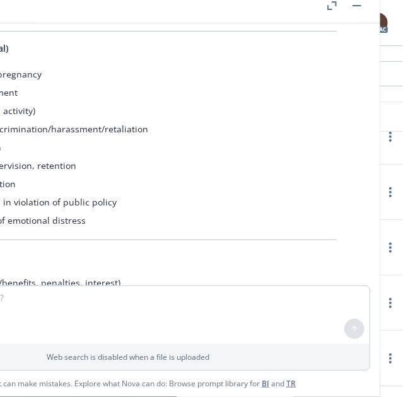
scroll to position [708, 0]
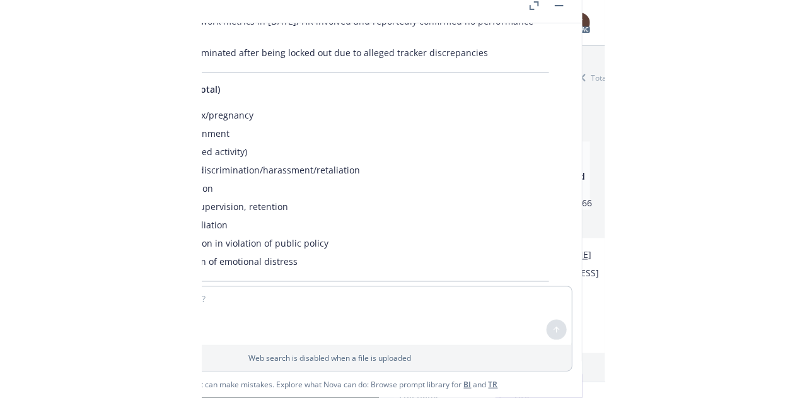
scroll to position [667, 0]
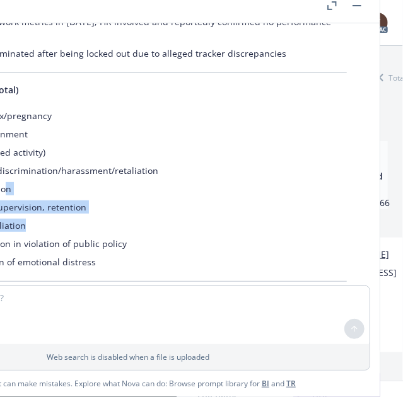
drag, startPoint x: 4, startPoint y: 196, endPoint x: 112, endPoint y: 219, distance: 109.6
click at [112, 219] on ul "Discrimination—sex/pregnancy Hostile work environment Retaliation (protected ac…" at bounding box center [133, 189] width 428 height 165
click at [112, 219] on li "Whistleblower retaliation" at bounding box center [133, 225] width 428 height 18
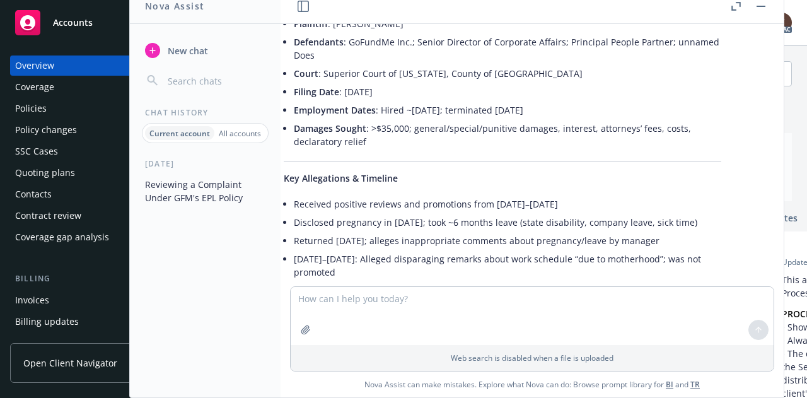
scroll to position [398, 30]
click at [265, 234] on div "Today Reviewing a Complaint Under GFM's EPL Policy" at bounding box center [205, 277] width 151 height 239
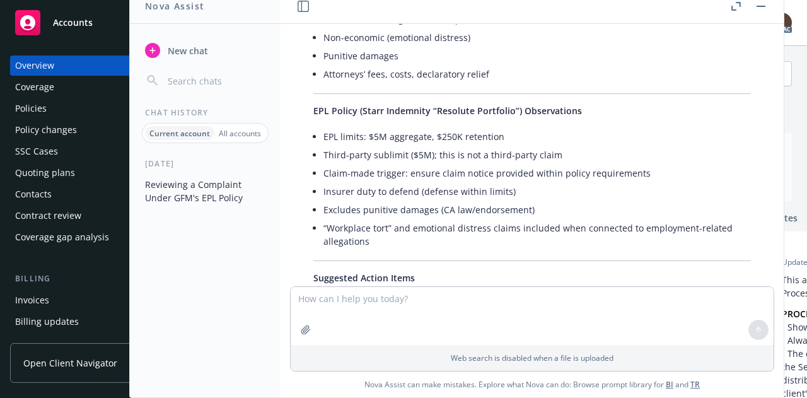
scroll to position [973, 0]
click at [442, 336] on textarea at bounding box center [532, 316] width 483 height 58
type textarea "Are you sure the EPL section is duty to defend?"
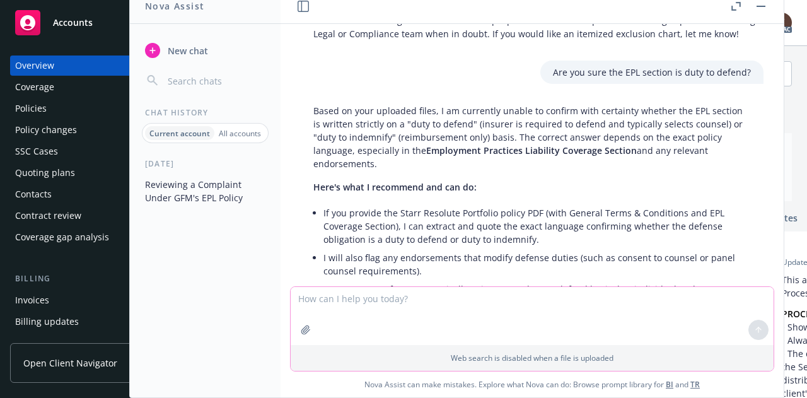
scroll to position [3171, 0]
click at [321, 301] on textarea at bounding box center [532, 316] width 483 height 58
paste textarea "THE INSURER HAS NO DUTY TO DEFEND ANY CLAIM UNDER THIS POLICY EXCEPT WITH RESPE…"
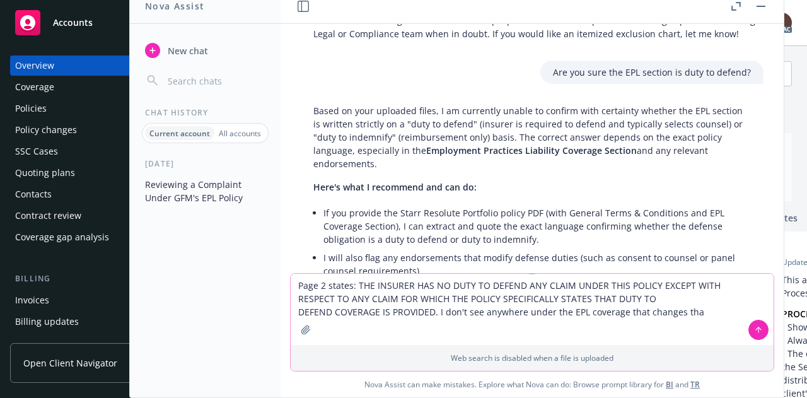
type textarea "Page 2 states: THE INSURER HAS NO DUTY TO DEFEND ANY CLAIM UNDER THIS POLICY EX…"
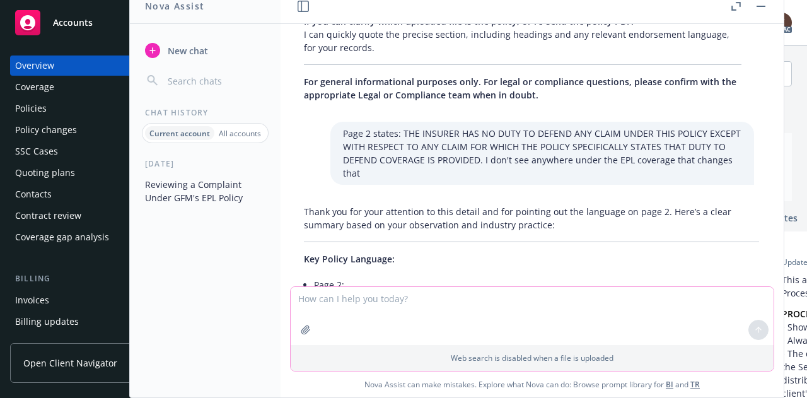
scroll to position [3437, 9]
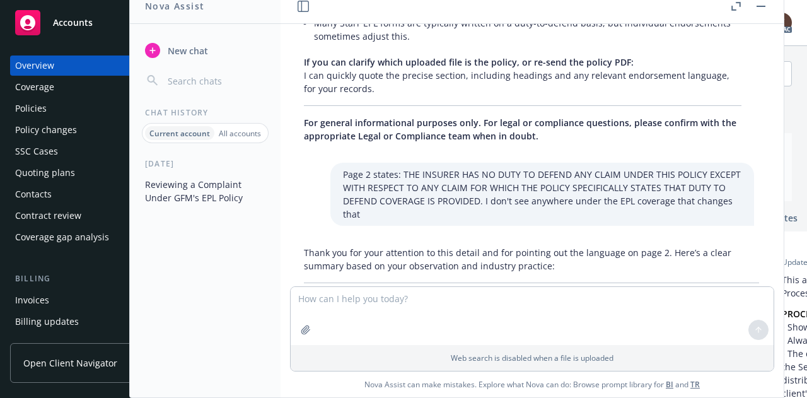
click at [762, 4] on button "button" at bounding box center [761, 6] width 15 height 15
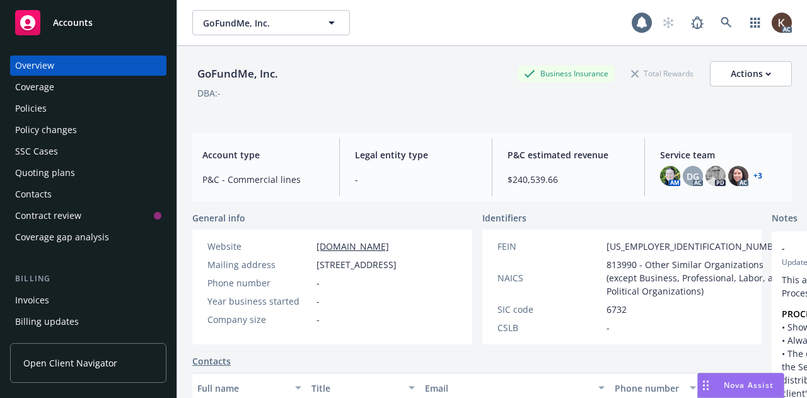
click at [63, 118] on div "Policies" at bounding box center [88, 108] width 146 height 20
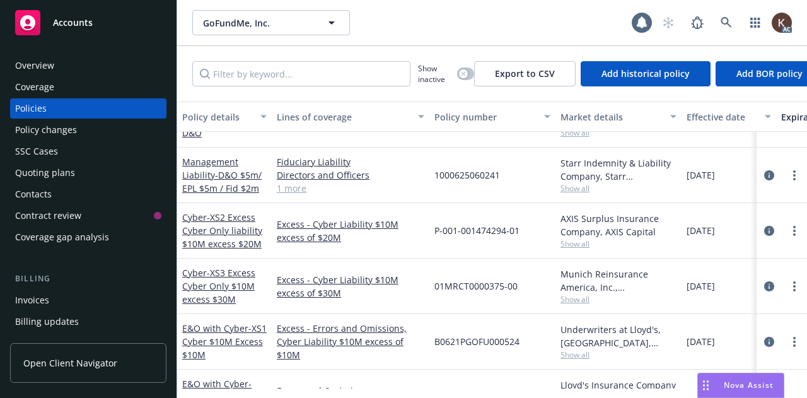
scroll to position [96, 0]
click at [245, 180] on div "Management Liability - D&O $5m/ EPL $5m / Fid $2m" at bounding box center [224, 175] width 85 height 40
click at [227, 184] on span "- D&O $5m/ EPL $5m / Fid $2m" at bounding box center [221, 180] width 79 height 25
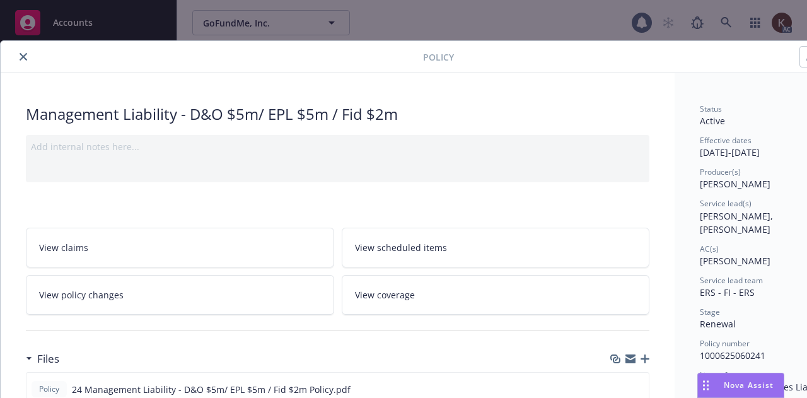
scroll to position [214, 0]
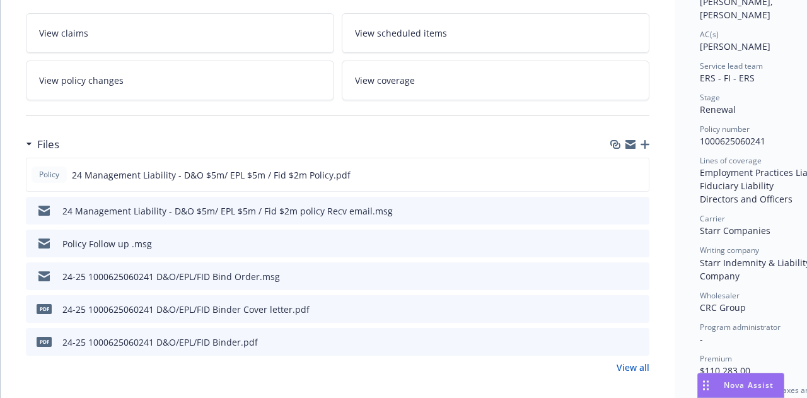
click at [619, 342] on icon "download file" at bounding box center [617, 341] width 10 height 10
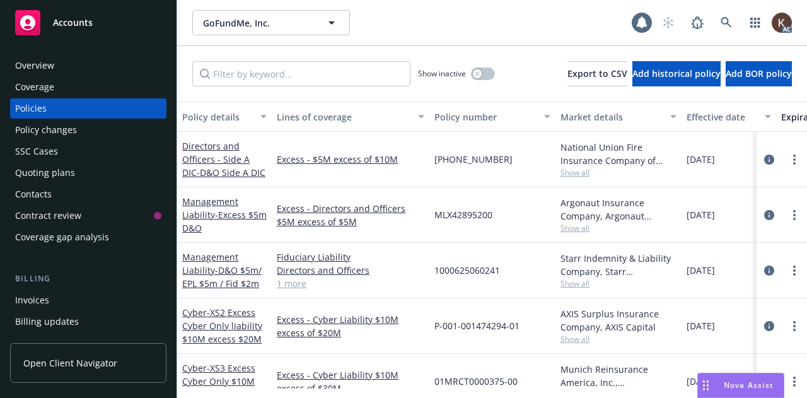
click at [738, 384] on span "Nova Assist" at bounding box center [749, 385] width 50 height 11
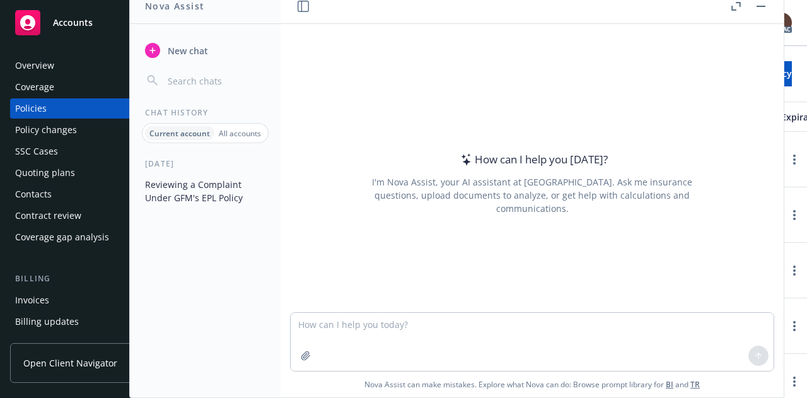
click at [192, 186] on button "Reviewing a Complaint Under GFM's EPL Policy" at bounding box center [205, 191] width 131 height 34
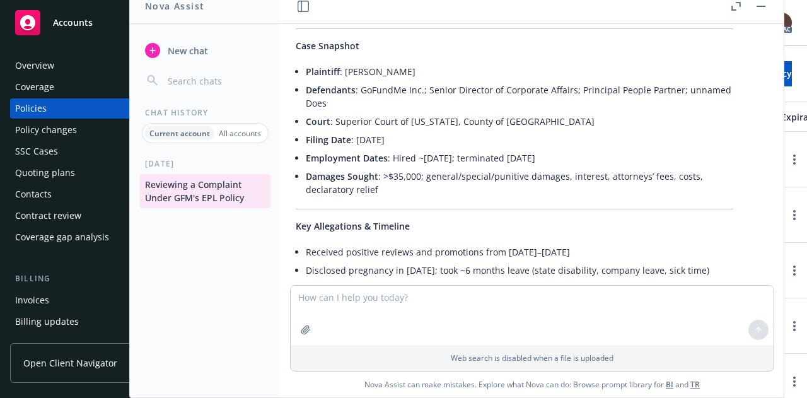
scroll to position [350, 18]
drag, startPoint x: 344, startPoint y: 72, endPoint x: 404, endPoint y: 74, distance: 59.3
click at [404, 74] on li "Plaintiff : [PERSON_NAME]" at bounding box center [520, 72] width 428 height 18
copy li "[PERSON_NAME]"
click at [74, 99] on div "Policies" at bounding box center [88, 108] width 146 height 20
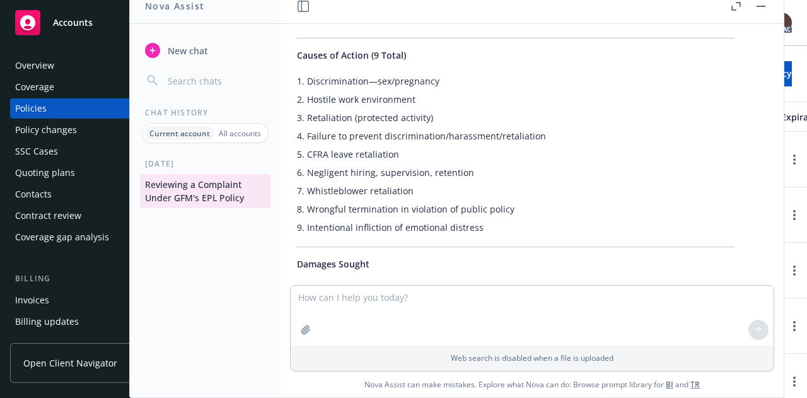
click at [44, 109] on div "Policies" at bounding box center [31, 108] width 32 height 20
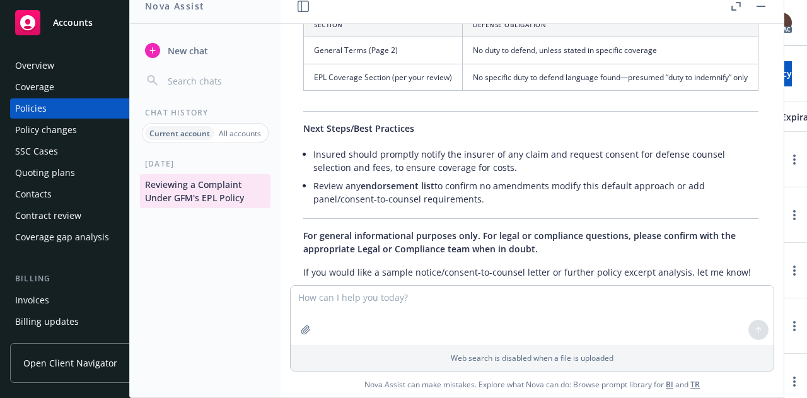
scroll to position [4133, 10]
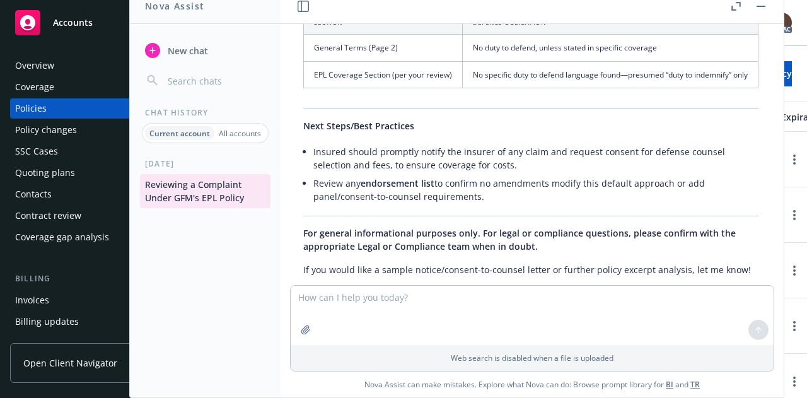
click at [763, 6] on rect "button" at bounding box center [761, 6] width 9 height 1
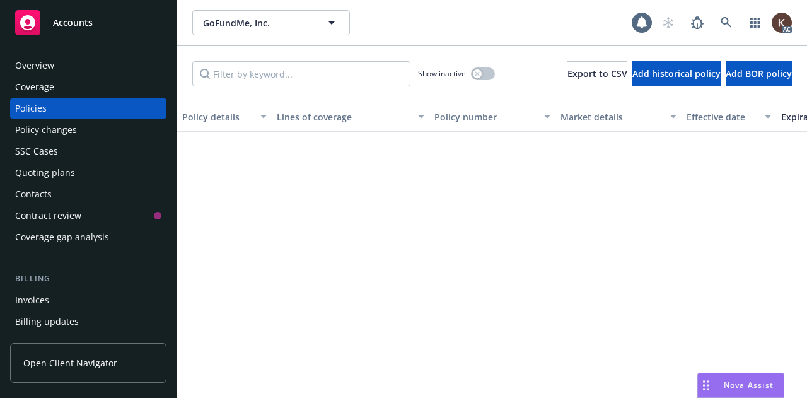
scroll to position [0, 0]
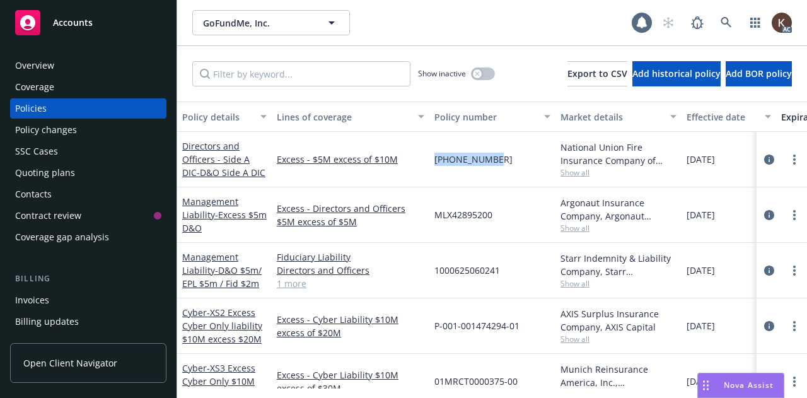
drag, startPoint x: 436, startPoint y: 155, endPoint x: 510, endPoint y: 156, distance: 74.5
click at [510, 156] on div "[PHONE_NUMBER]" at bounding box center [493, 160] width 126 height 56
copy span "[PHONE_NUMBER]"
click at [360, 234] on div "Excess - Directors and Officers $5M excess of $5M" at bounding box center [351, 215] width 158 height 56
drag, startPoint x: 496, startPoint y: 218, endPoint x: 433, endPoint y: 211, distance: 63.5
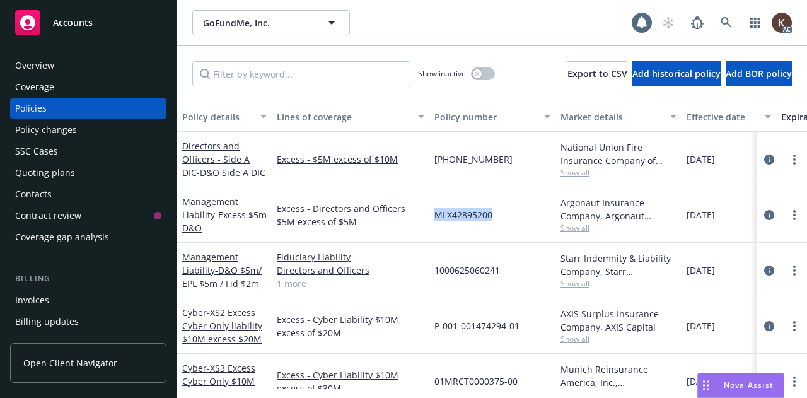
click at [433, 211] on div "MLX42895200" at bounding box center [493, 215] width 126 height 56
copy span "MLX42895200"
click at [392, 273] on link "Directors and Officers" at bounding box center [351, 270] width 148 height 13
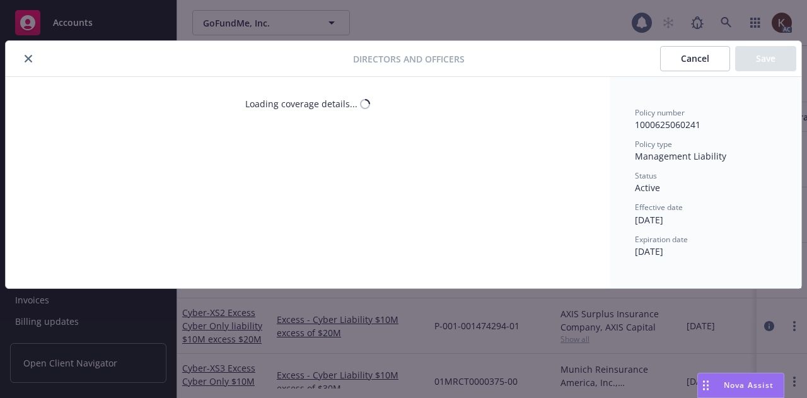
click at [502, 268] on div "Loading coverage details..." at bounding box center [308, 182] width 604 height 211
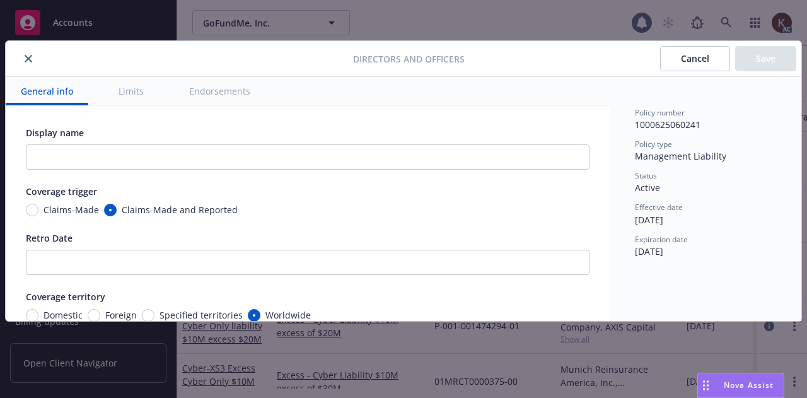
click at [34, 59] on button "close" at bounding box center [28, 58] width 15 height 15
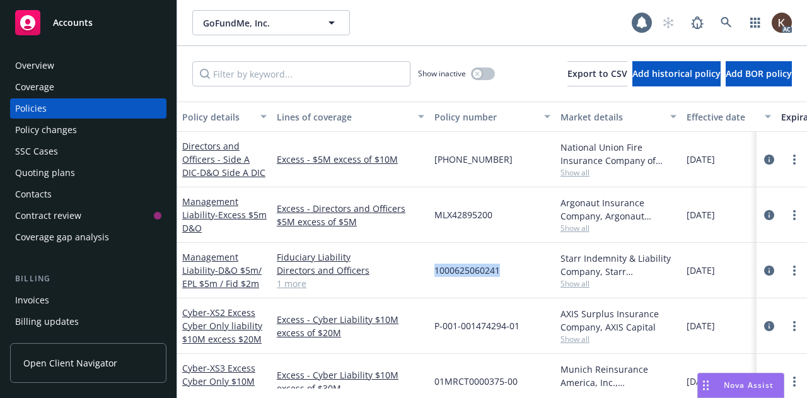
drag, startPoint x: 501, startPoint y: 274, endPoint x: 431, endPoint y: 269, distance: 70.2
click at [431, 269] on div "1000625060241" at bounding box center [493, 271] width 126 height 56
copy span "1000625060241"
drag, startPoint x: 501, startPoint y: 225, endPoint x: 428, endPoint y: 213, distance: 74.2
click at [428, 213] on div "Management Liability - Excess $5m D&O Excess - Directors and Officers $5M exces…" at bounding box center [786, 215] width 1218 height 56
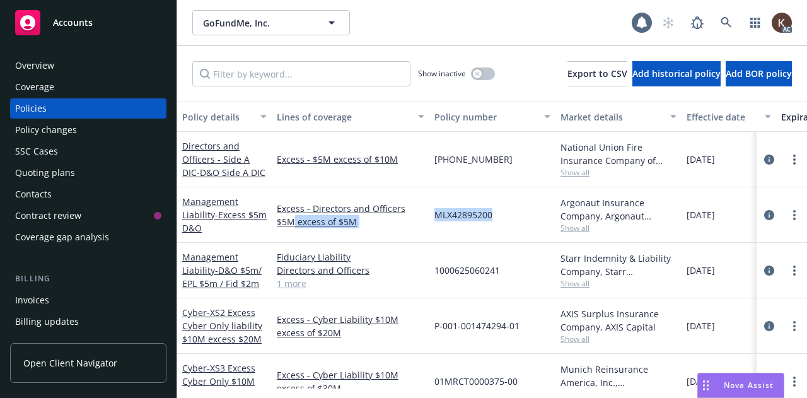
click at [521, 218] on div "MLX42895200" at bounding box center [493, 215] width 126 height 56
click at [476, 209] on span "MLX42895200" at bounding box center [464, 214] width 58 height 13
copy span "MLX42895200"
drag, startPoint x: 492, startPoint y: 161, endPoint x: 428, endPoint y: 157, distance: 64.5
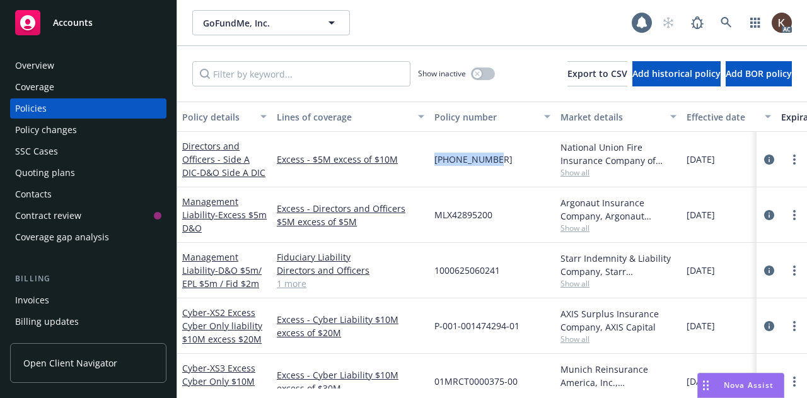
click at [428, 157] on div "Directors and Officers - Side A DIC - D&O Side A DIC Excess - $5M excess of $10…" at bounding box center [786, 160] width 1218 height 56
copy div "[PHONE_NUMBER]"
